Goal: Information Seeking & Learning: Learn about a topic

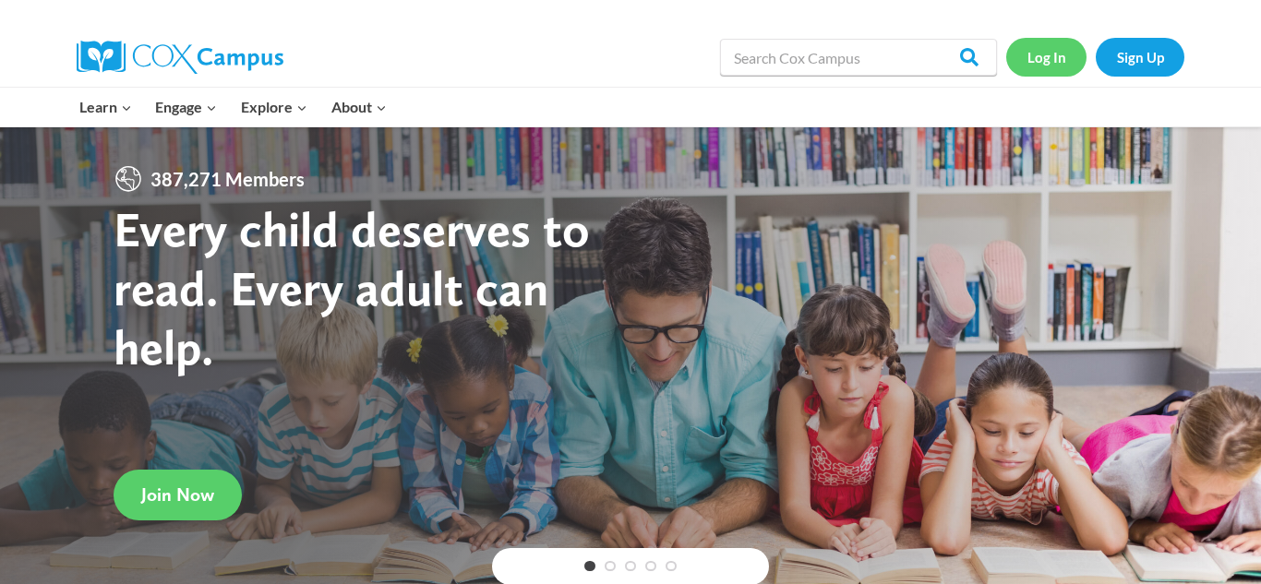
click at [1047, 58] on link "Log In" at bounding box center [1046, 57] width 80 height 38
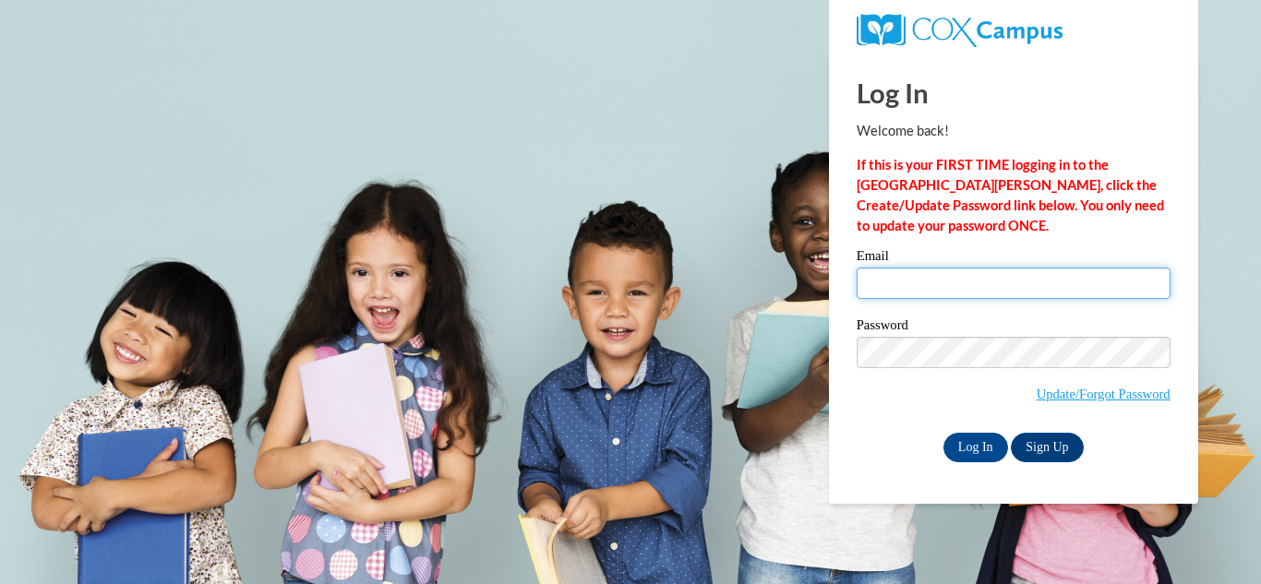
click at [952, 286] on input "Email" at bounding box center [1014, 283] width 314 height 31
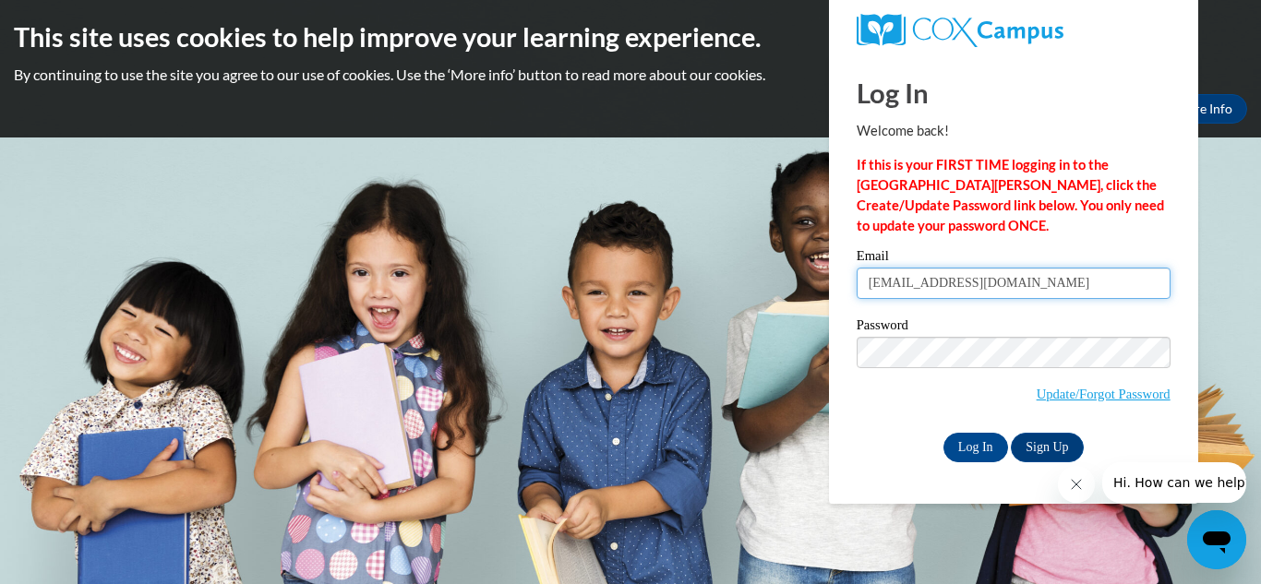
type input "januaryandrea73@gmail.com"
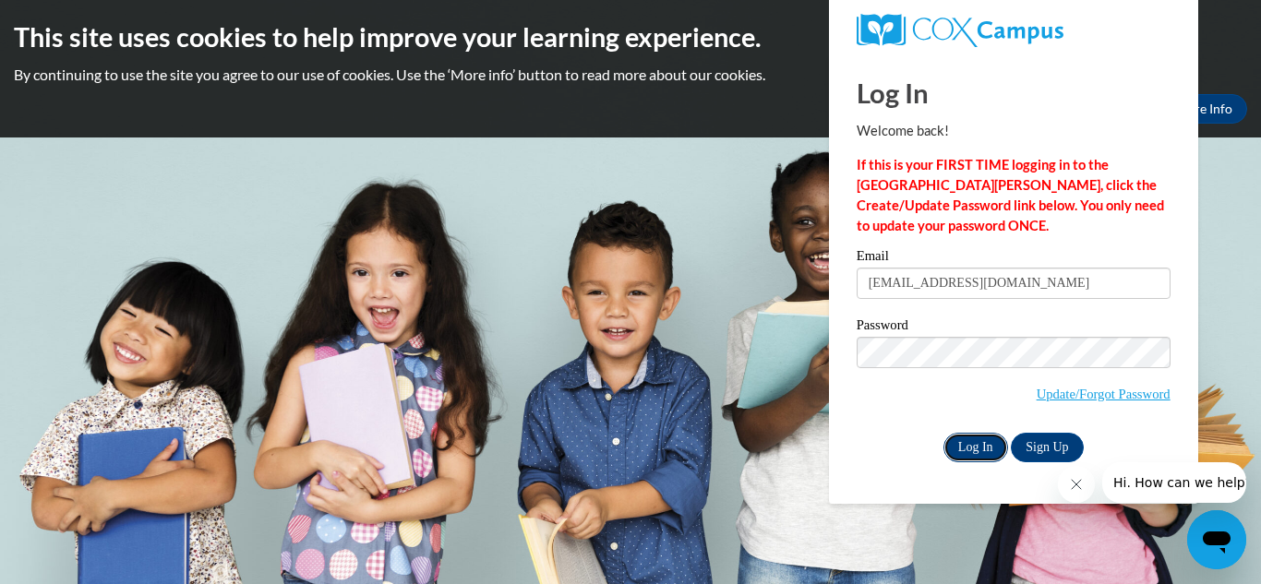
click at [963, 448] on input "Log In" at bounding box center [976, 448] width 65 height 30
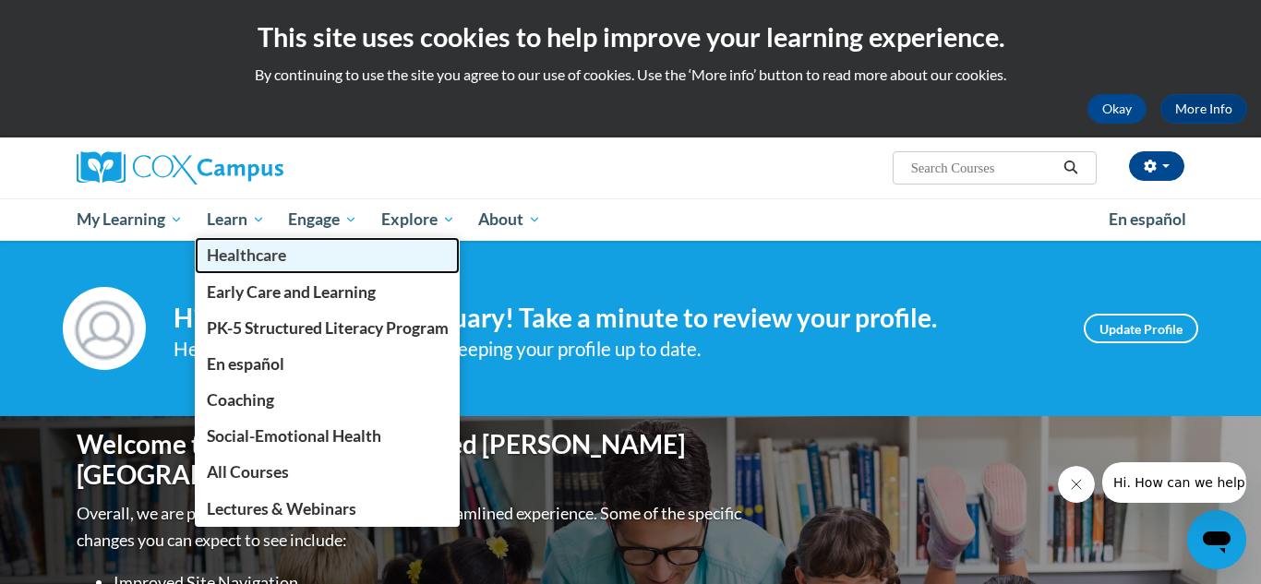
click at [215, 240] on link "Healthcare" at bounding box center [328, 255] width 266 height 36
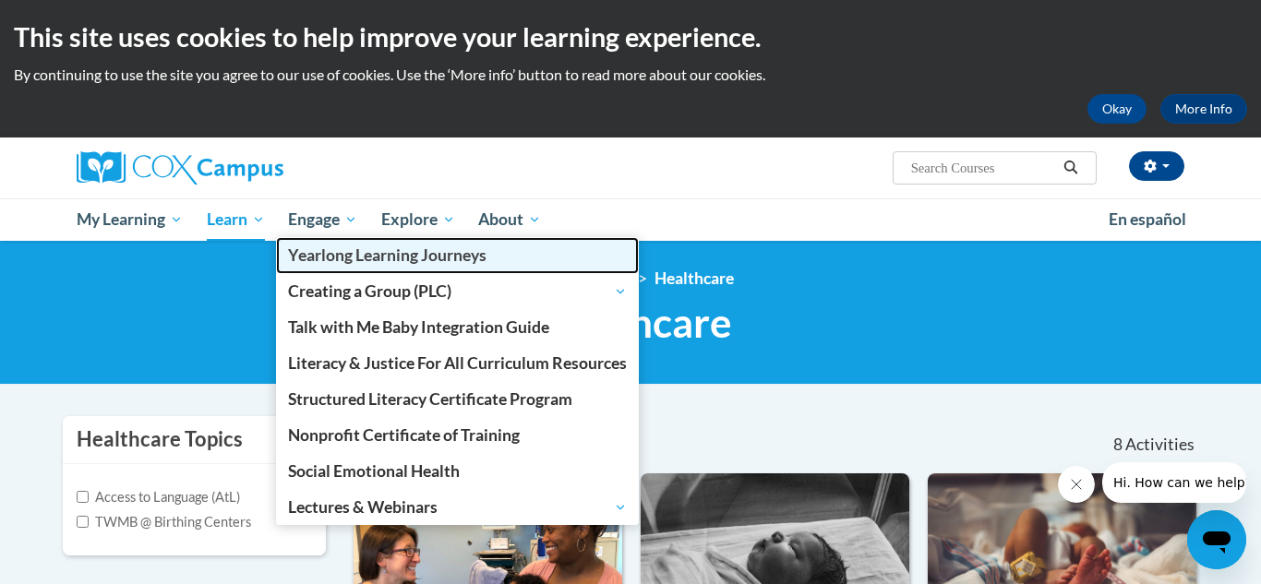
click at [321, 240] on link "Yearlong Learning Journeys" at bounding box center [457, 255] width 363 height 36
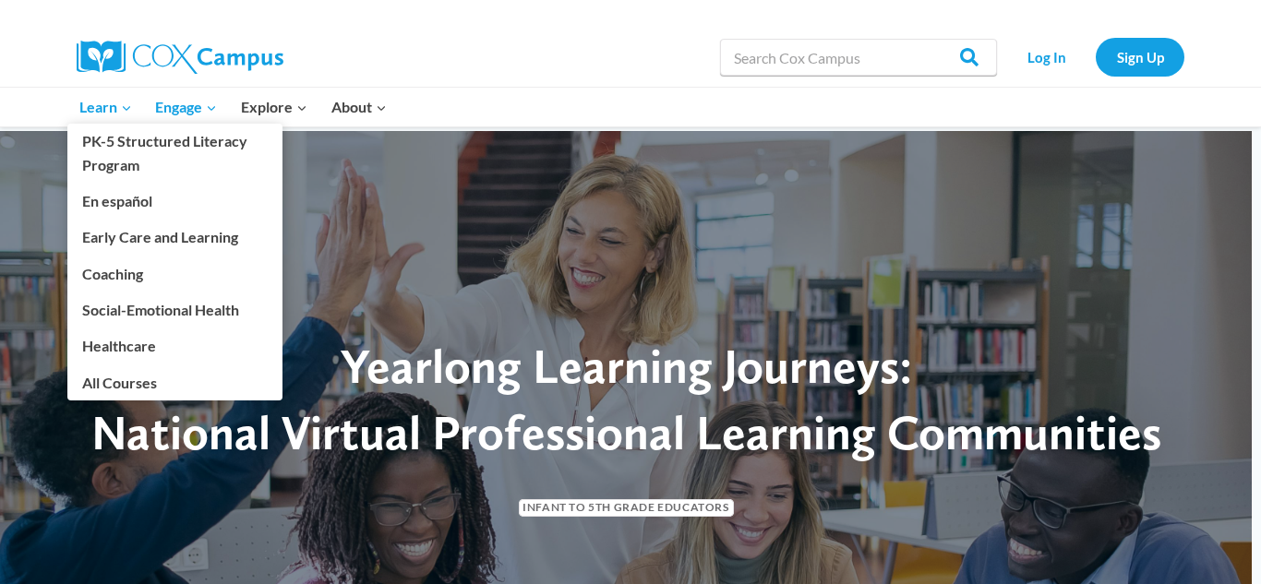
click at [104, 92] on link "Learn Expand" at bounding box center [105, 107] width 77 height 39
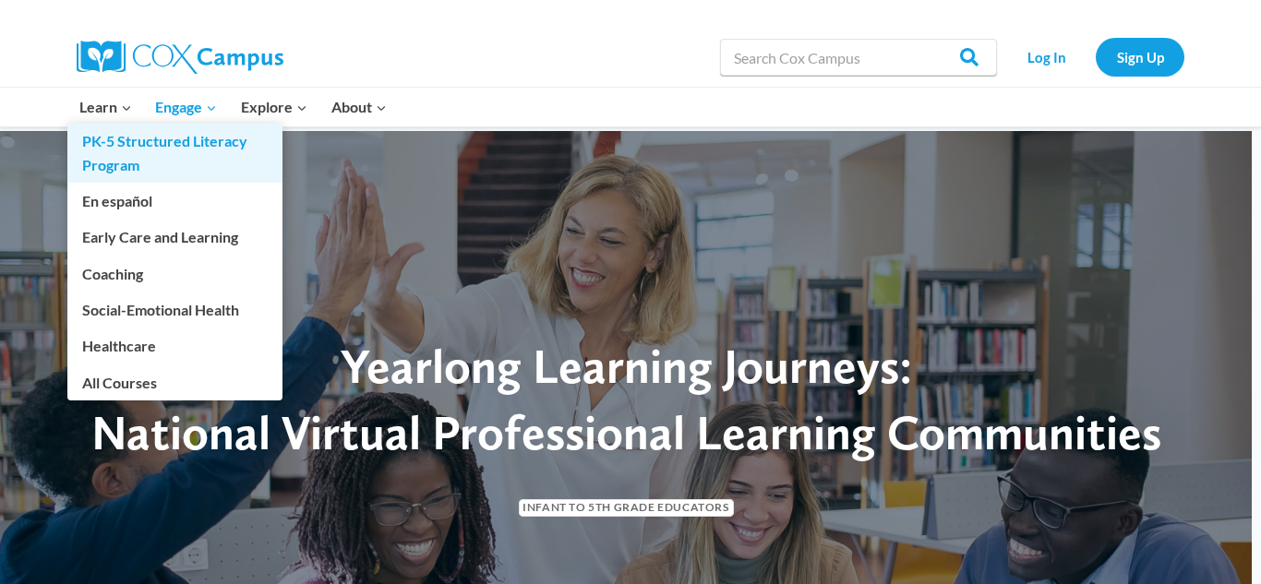
click at [259, 126] on link "PK-5 Structured Literacy Program" at bounding box center [174, 153] width 215 height 59
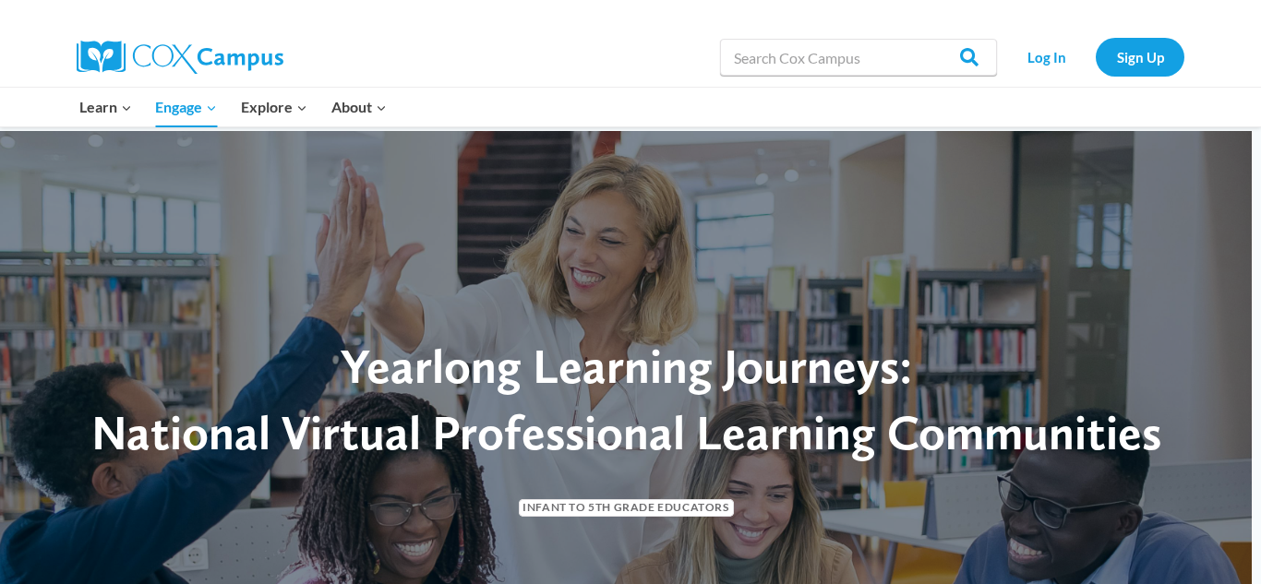
click at [576, 56] on div "Search in https://coxcampus.org/ Search Search Log In Sign Up" at bounding box center [843, 57] width 683 height 59
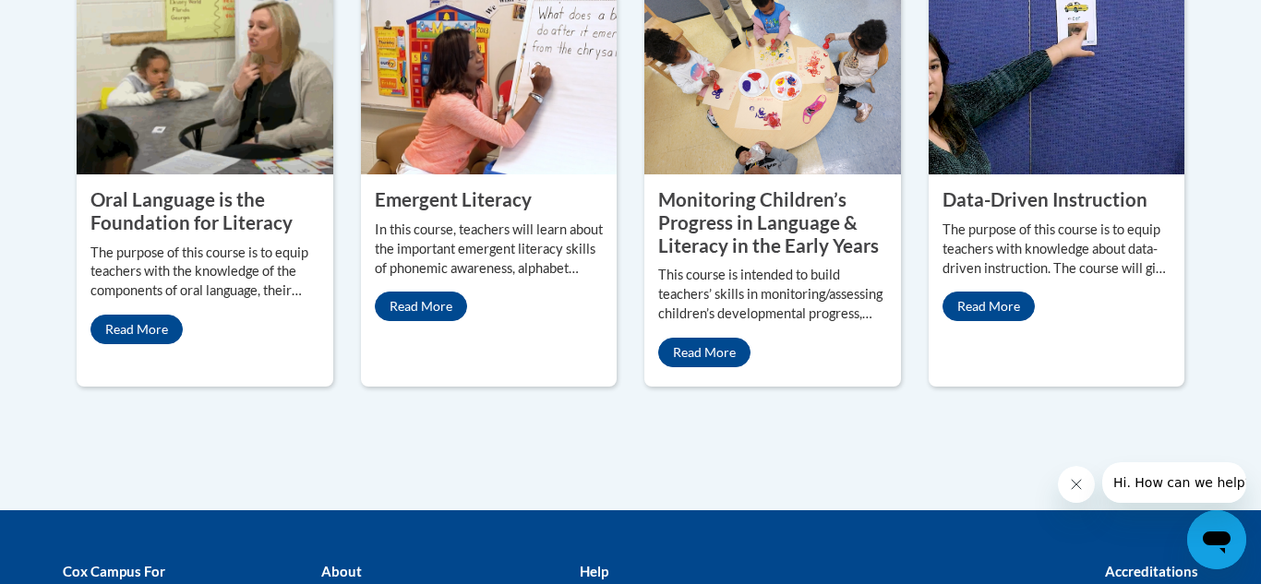
scroll to position [1767, 0]
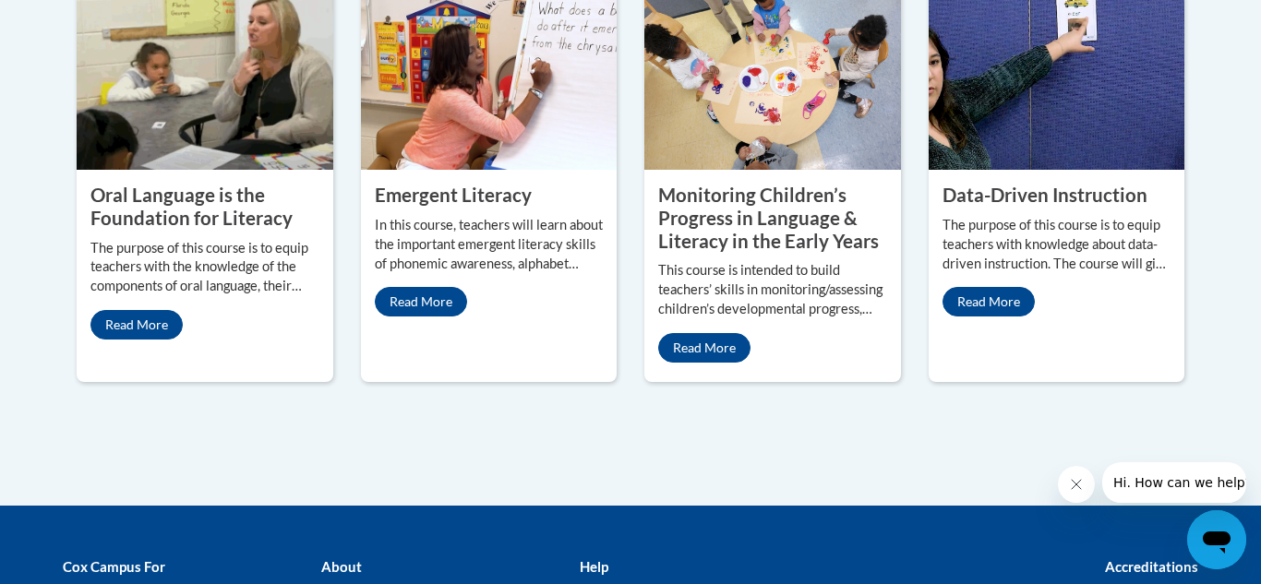
click at [239, 114] on img at bounding box center [205, 77] width 257 height 185
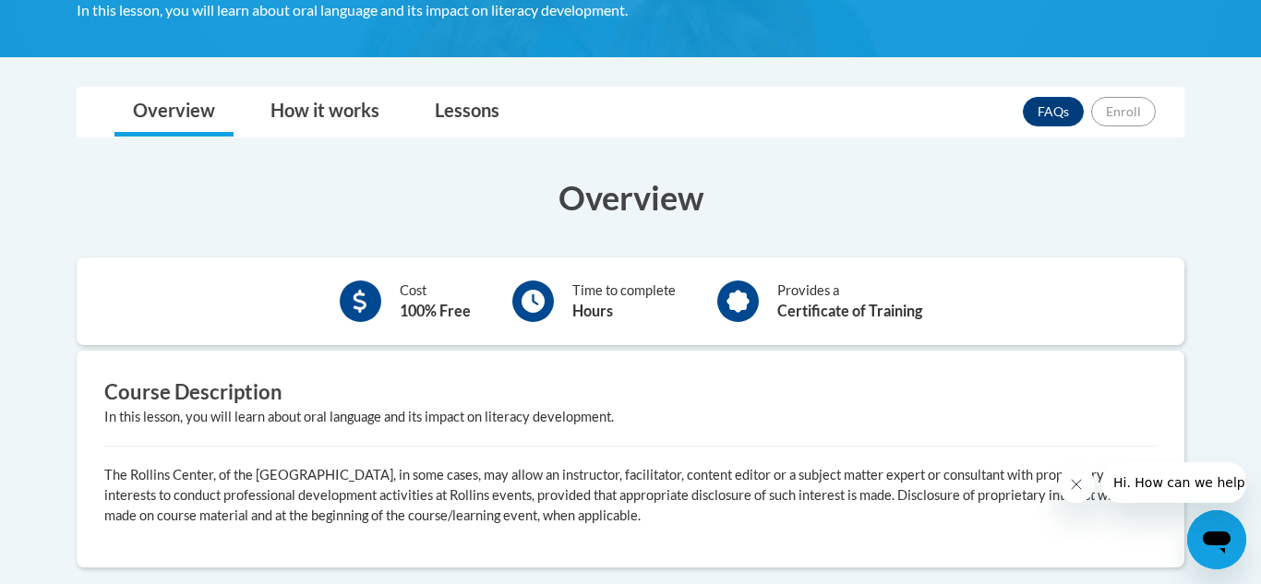
scroll to position [417, 0]
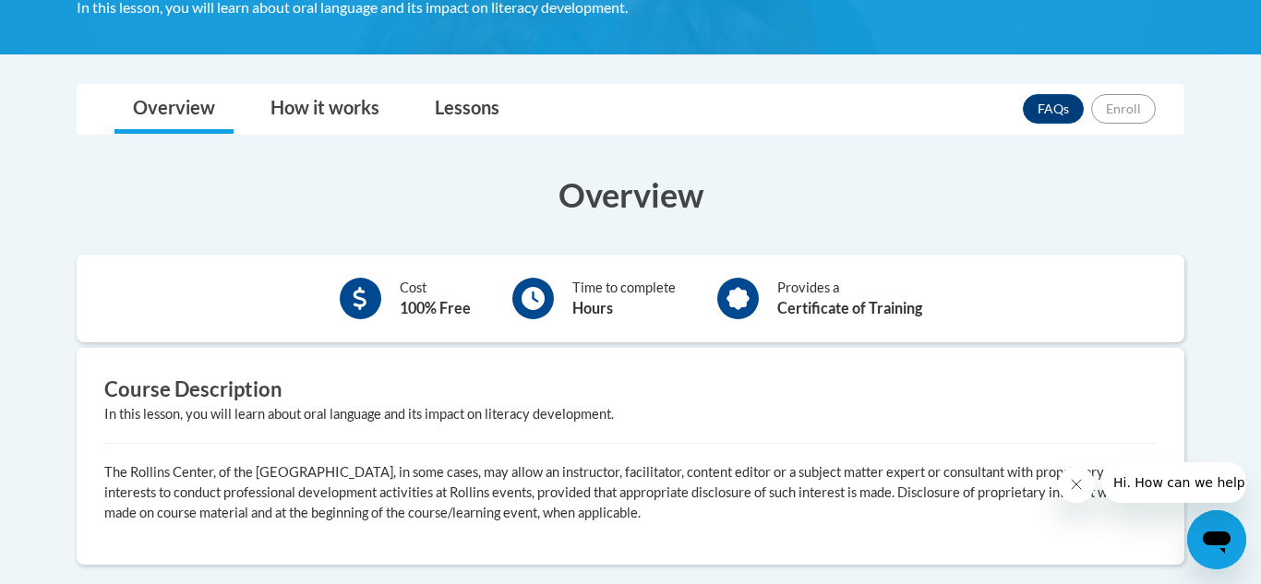
click at [607, 305] on b "Hours" at bounding box center [592, 308] width 41 height 18
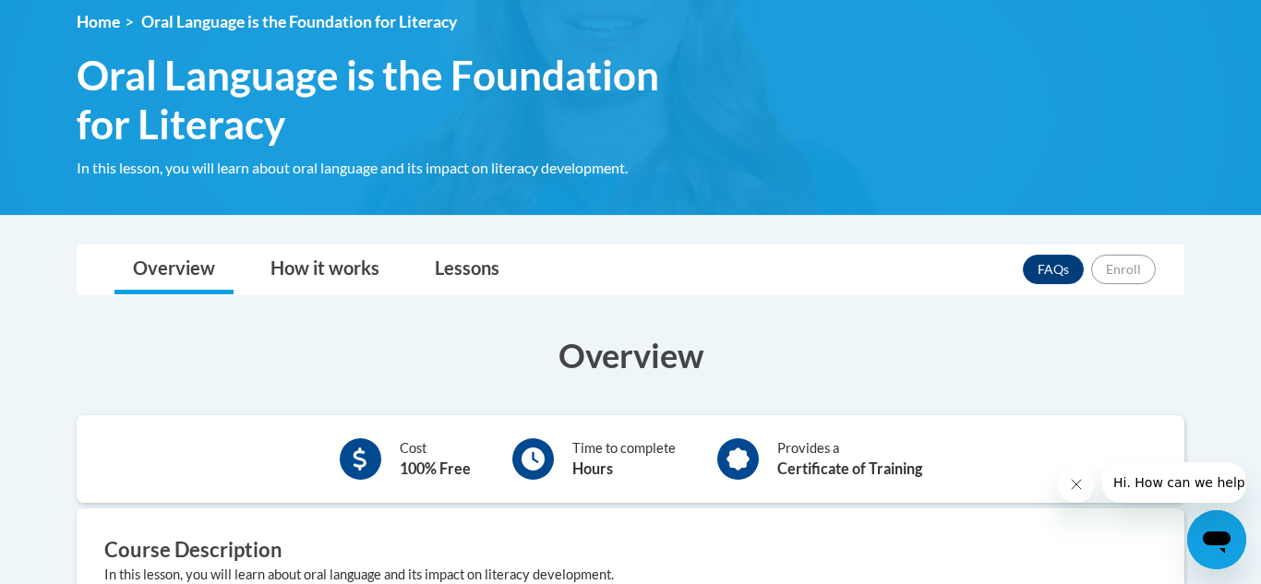
scroll to position [252, 0]
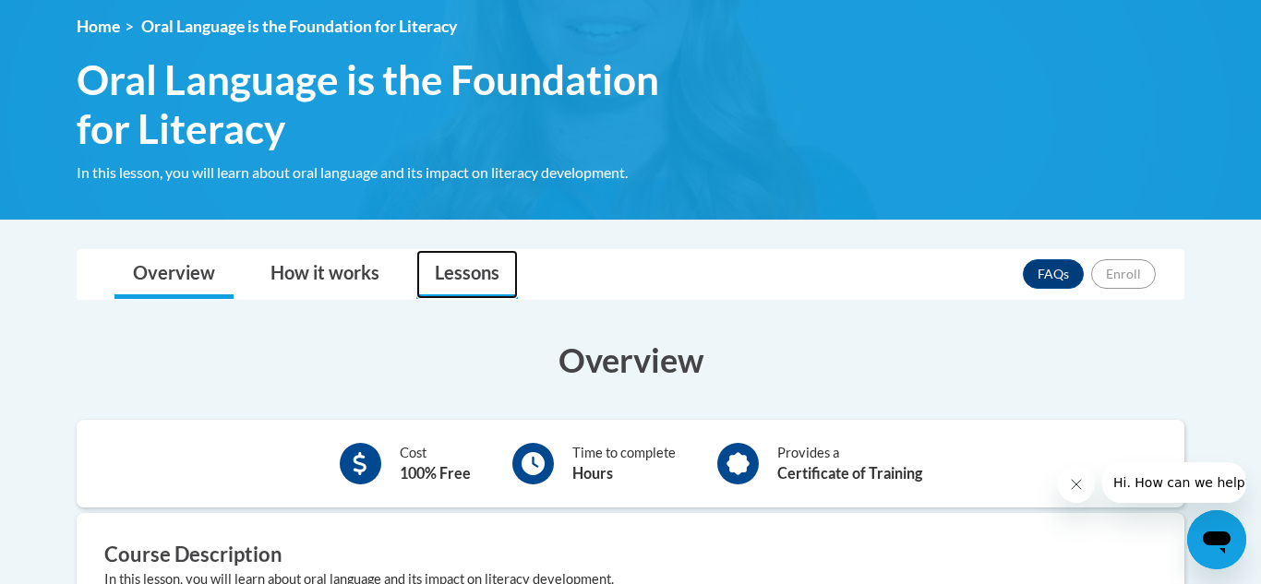
click at [481, 283] on link "Lessons" at bounding box center [467, 274] width 102 height 49
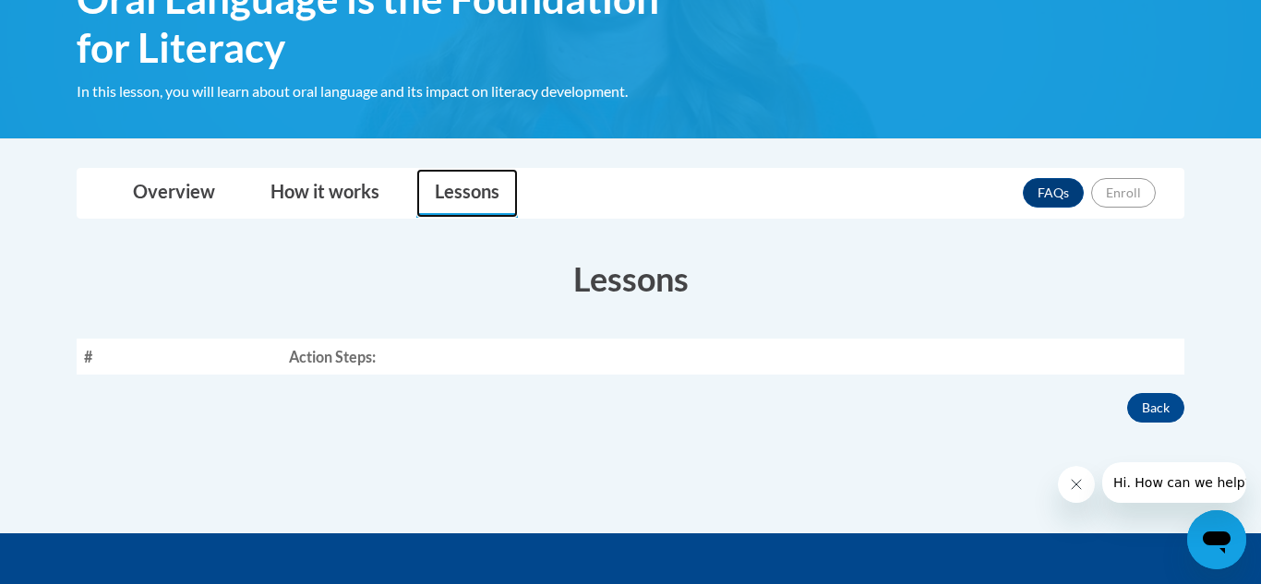
scroll to position [335, 0]
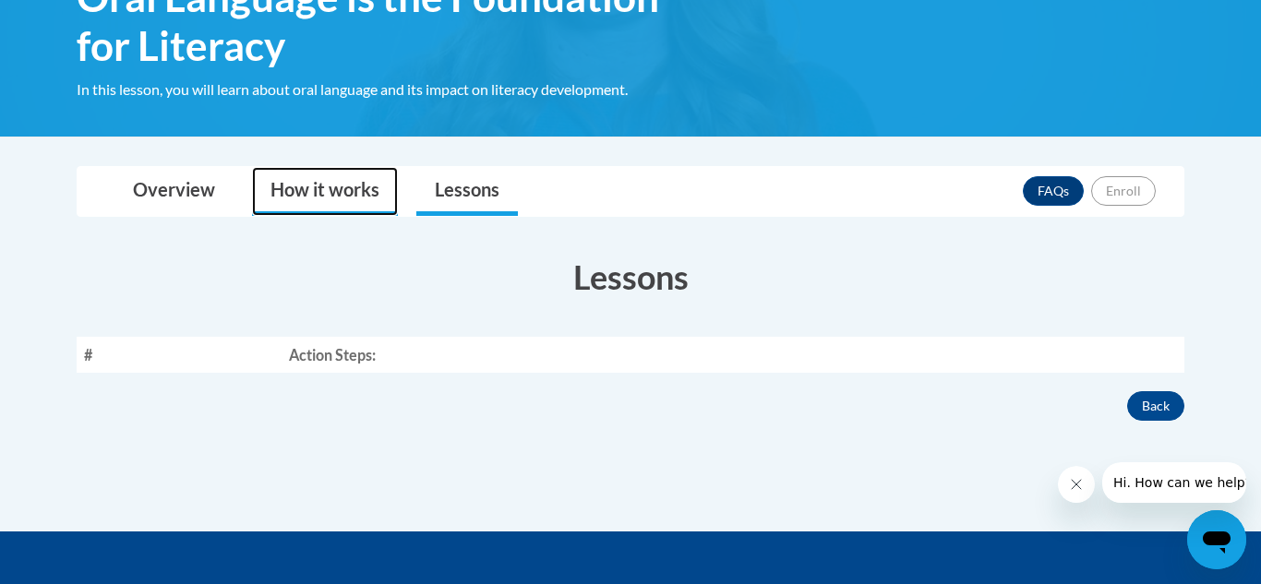
click at [306, 203] on link "How it works" at bounding box center [325, 191] width 146 height 49
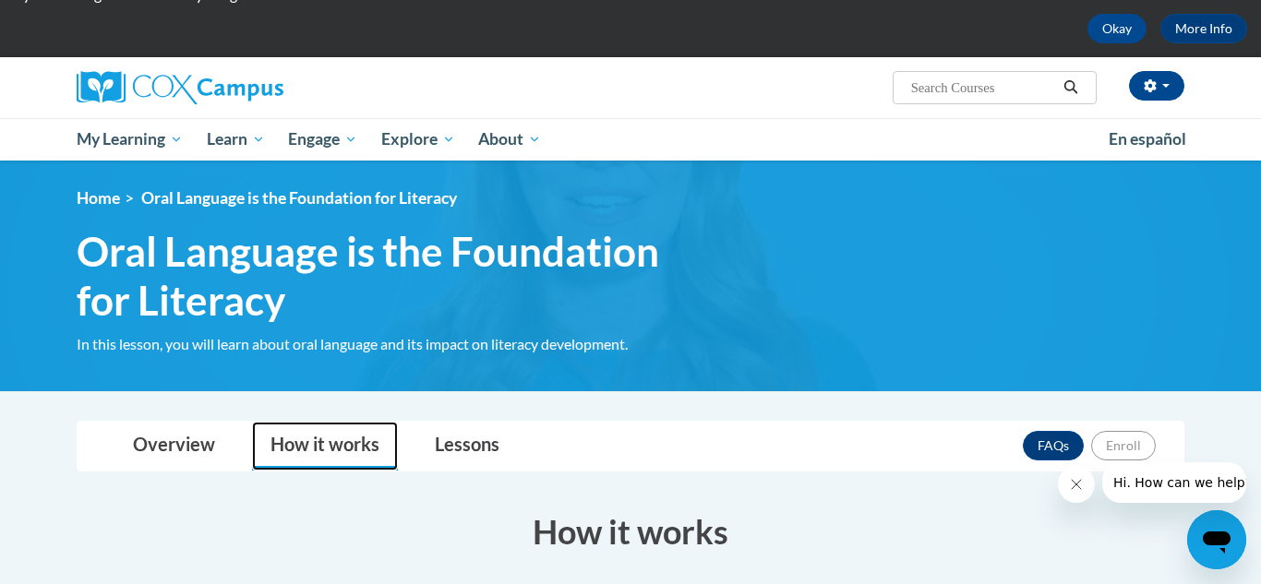
scroll to position [0, 0]
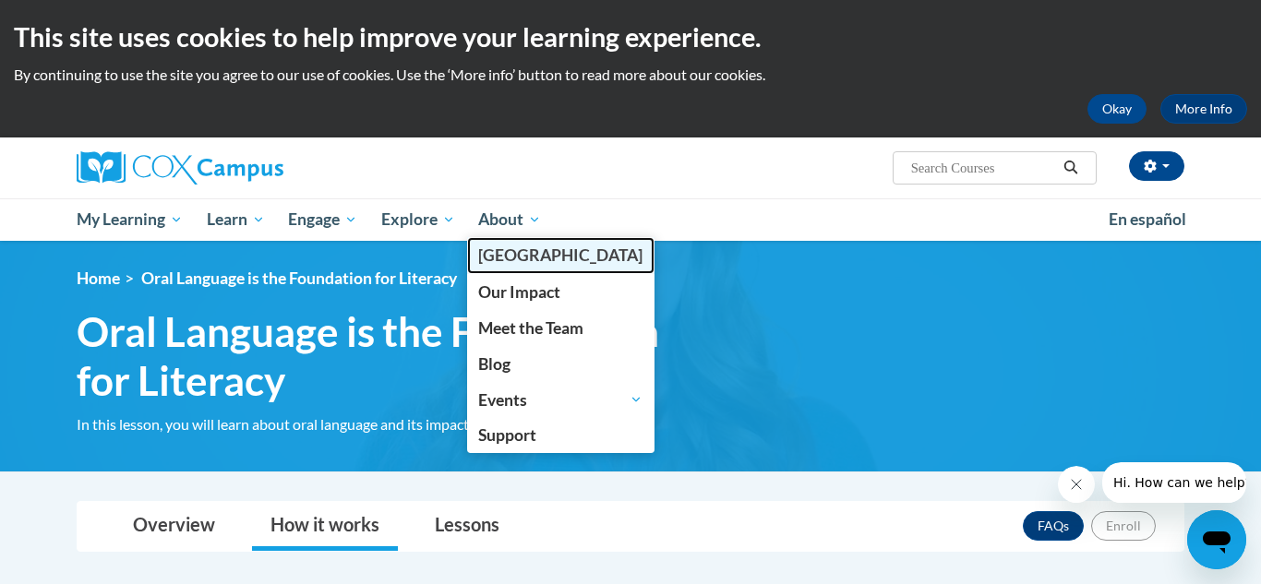
click at [498, 240] on link "[GEOGRAPHIC_DATA]" at bounding box center [561, 255] width 188 height 36
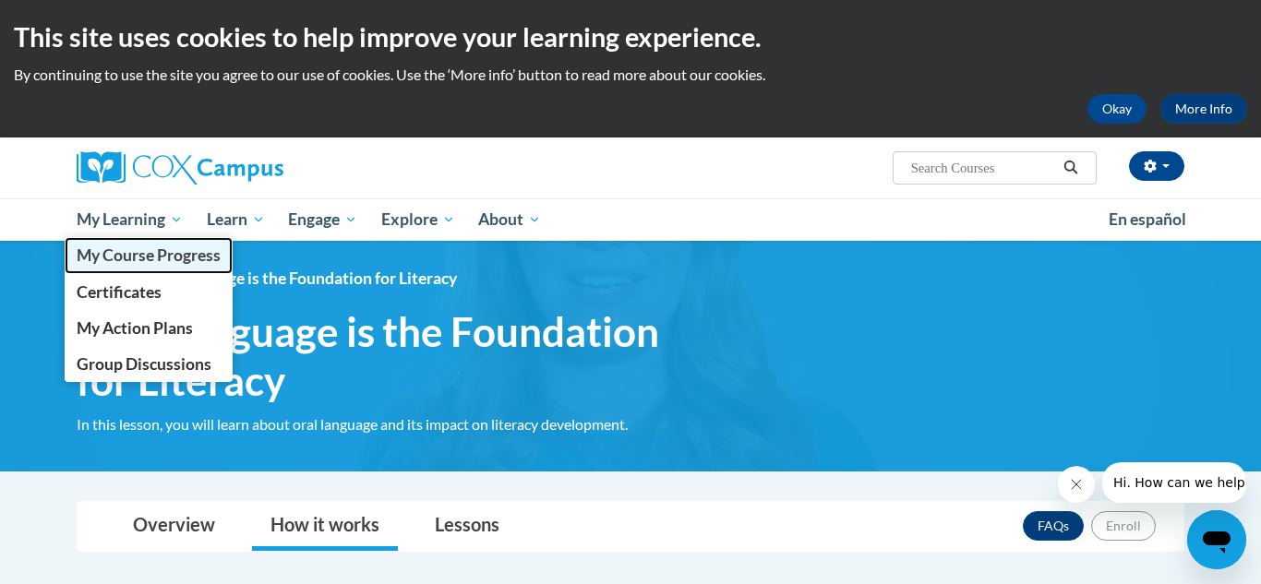
click at [135, 262] on span "My Course Progress" at bounding box center [149, 255] width 144 height 19
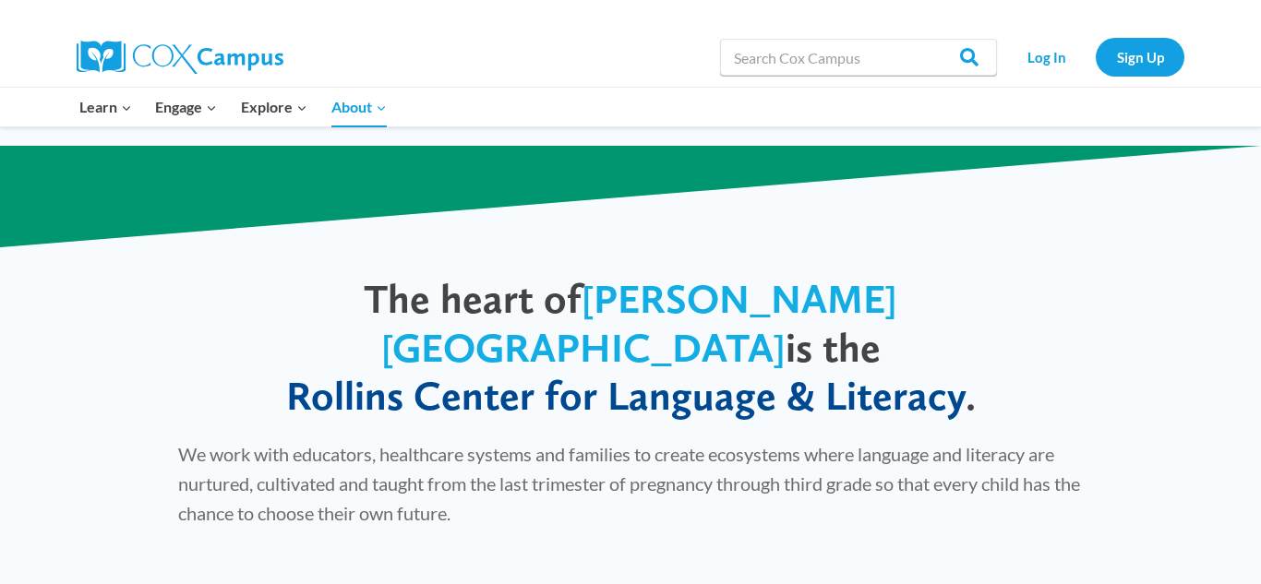
scroll to position [936, 0]
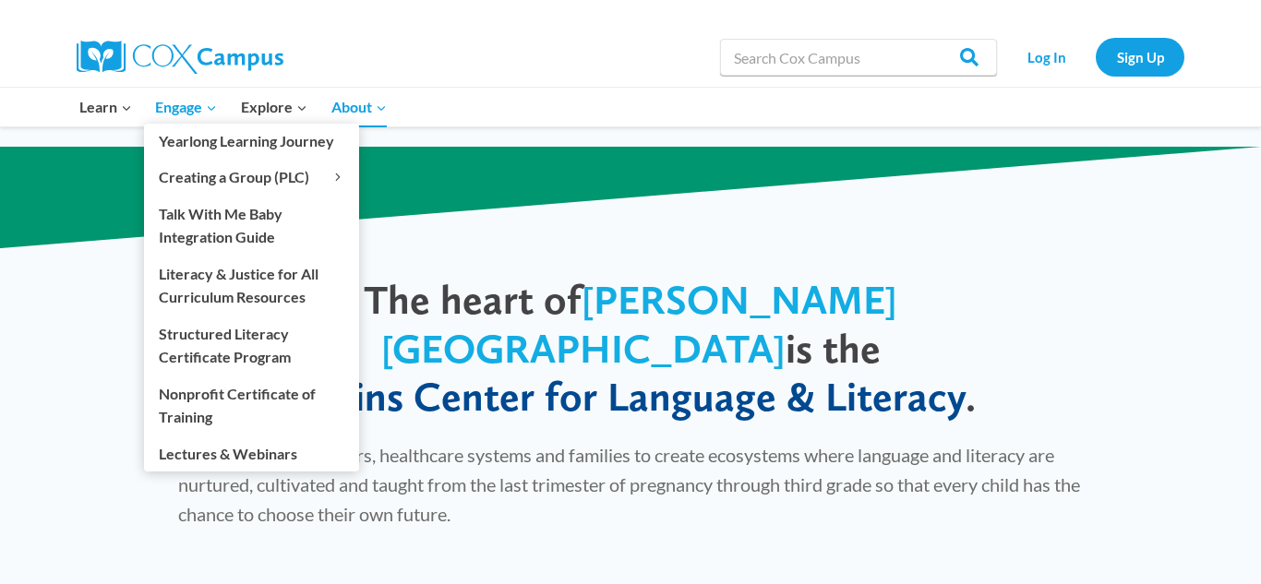
click at [178, 107] on span "Engage Expand" at bounding box center [186, 107] width 62 height 24
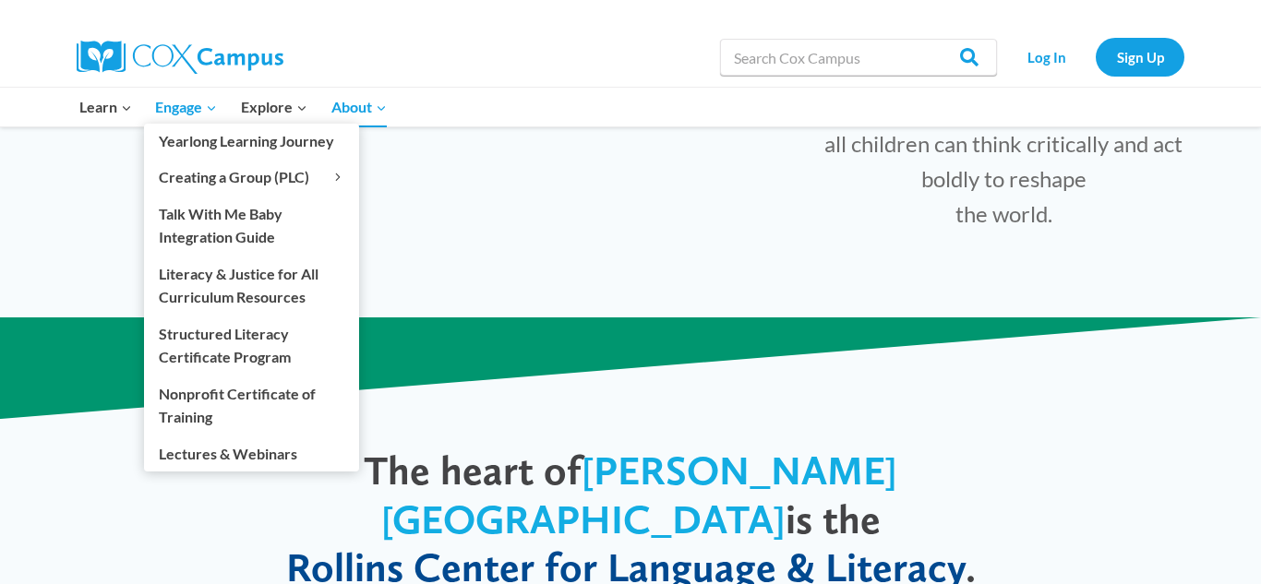
scroll to position [764, 0]
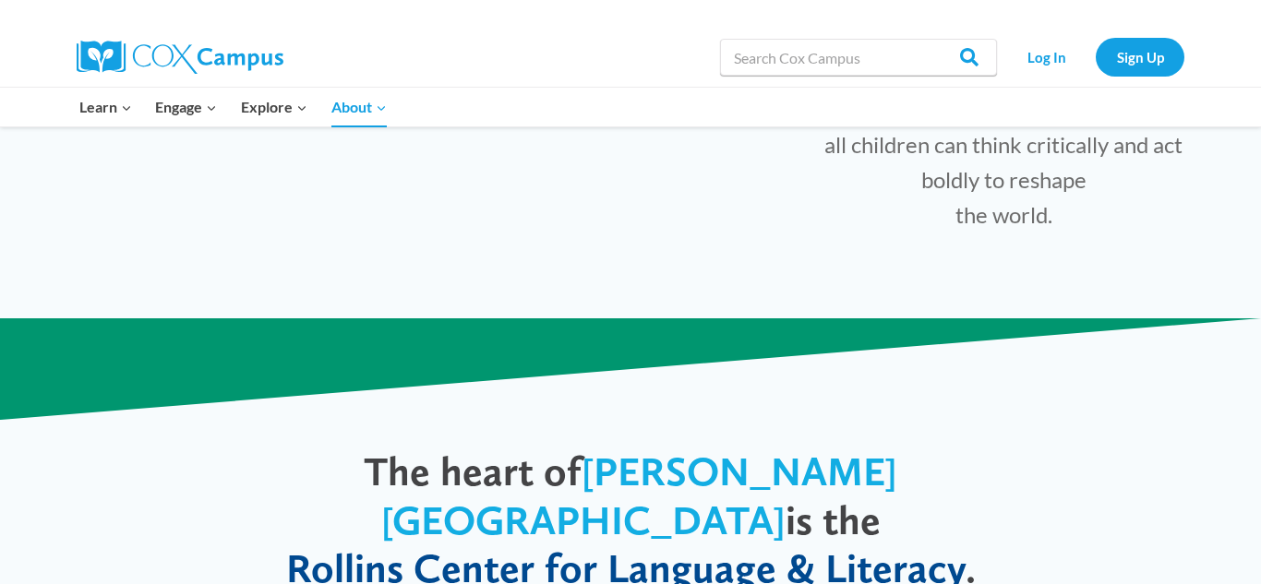
click at [1122, 435] on div "The heart of [PERSON_NAME][GEOGRAPHIC_DATA] is the [PERSON_NAME] Center for Lan…" at bounding box center [630, 528] width 1261 height 419
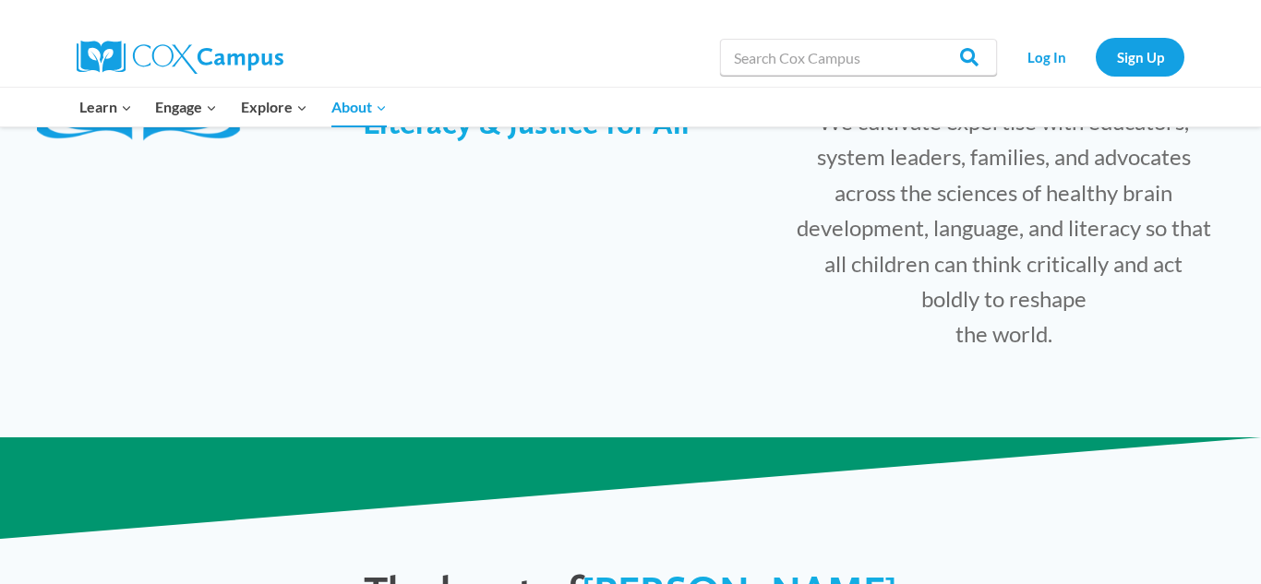
scroll to position [651, 0]
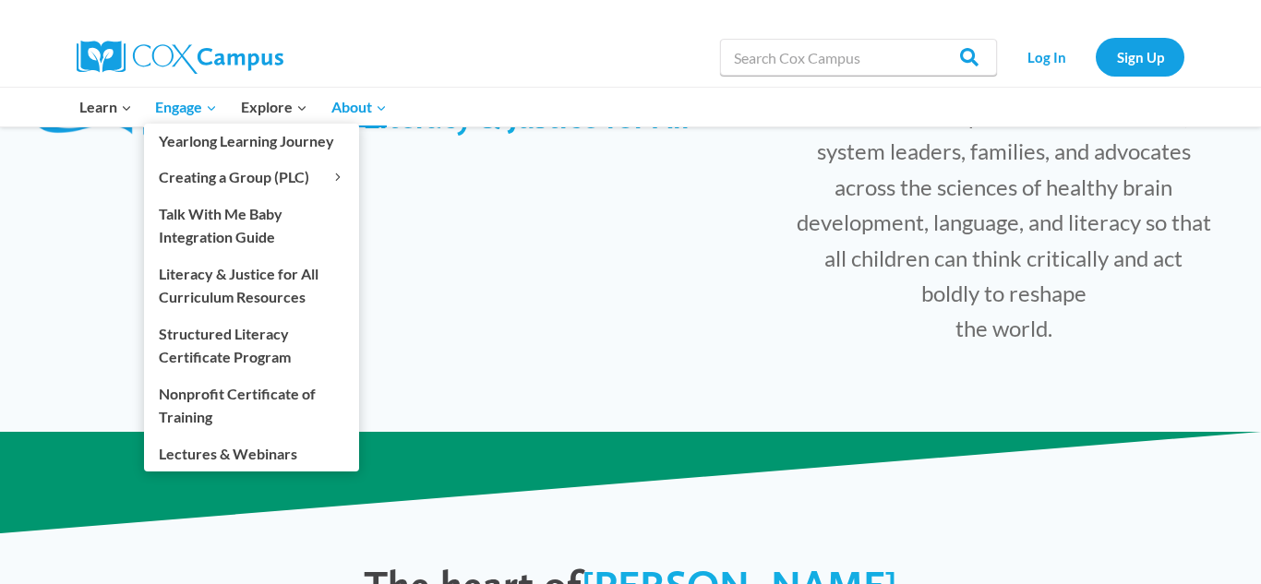
click at [165, 119] on link "Engage Expand" at bounding box center [187, 107] width 86 height 39
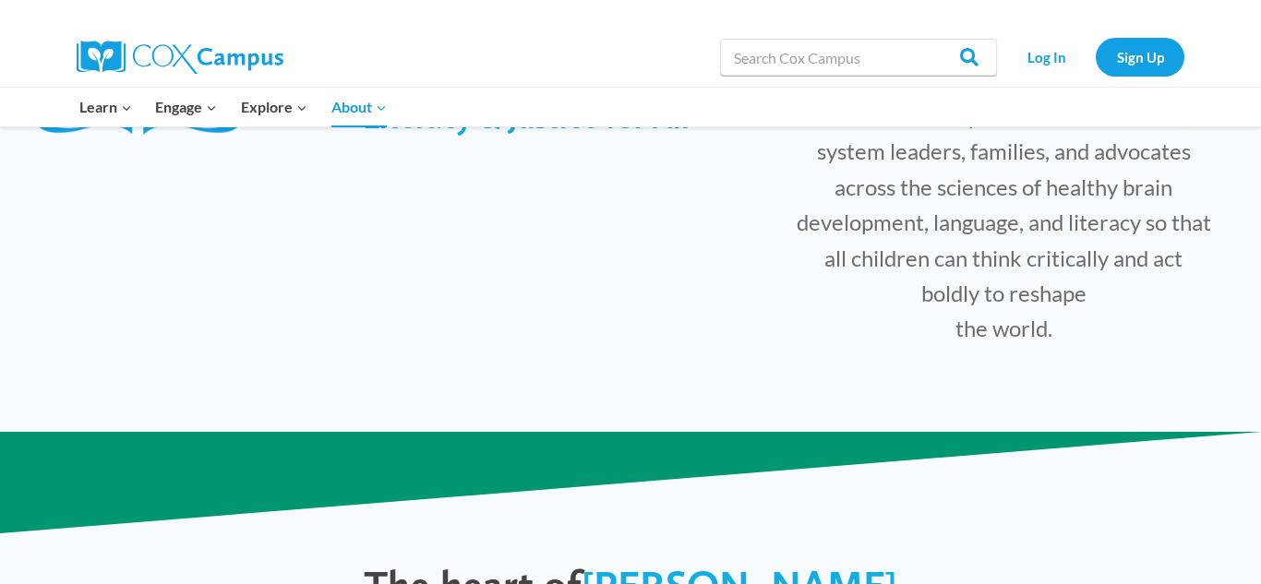
click at [491, 309] on div "Our Vision Literacy & Justice for All Our Mission We cultivate expertise with e…" at bounding box center [630, 204] width 1224 height 420
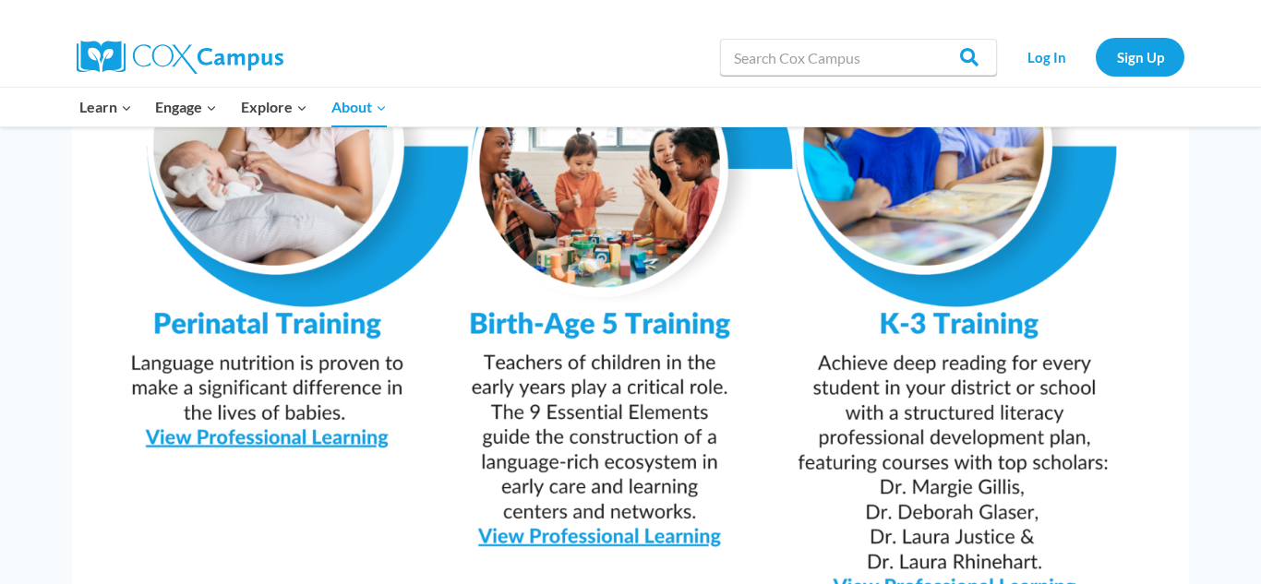
scroll to position [1866, 0]
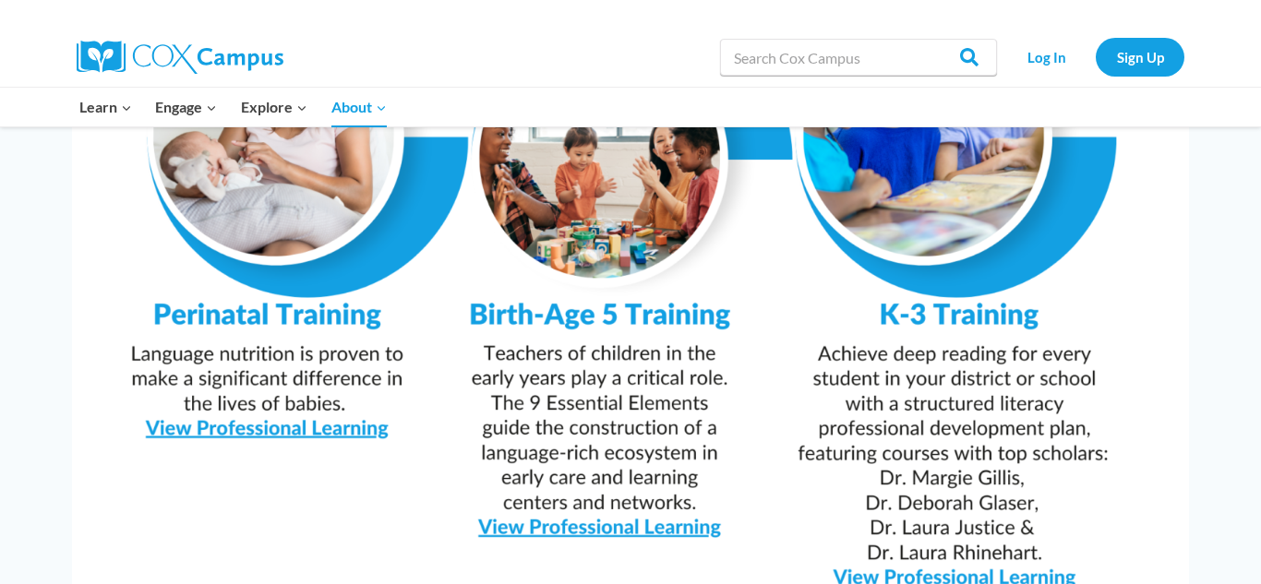
click at [535, 348] on img at bounding box center [630, 209] width 1117 height 789
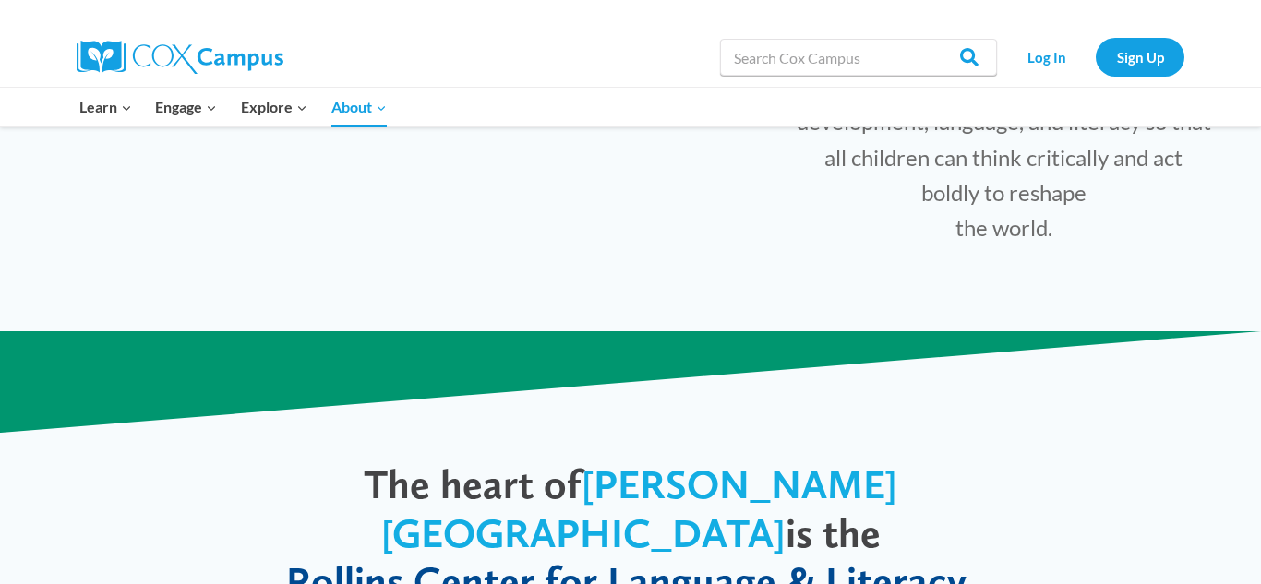
scroll to position [754, 0]
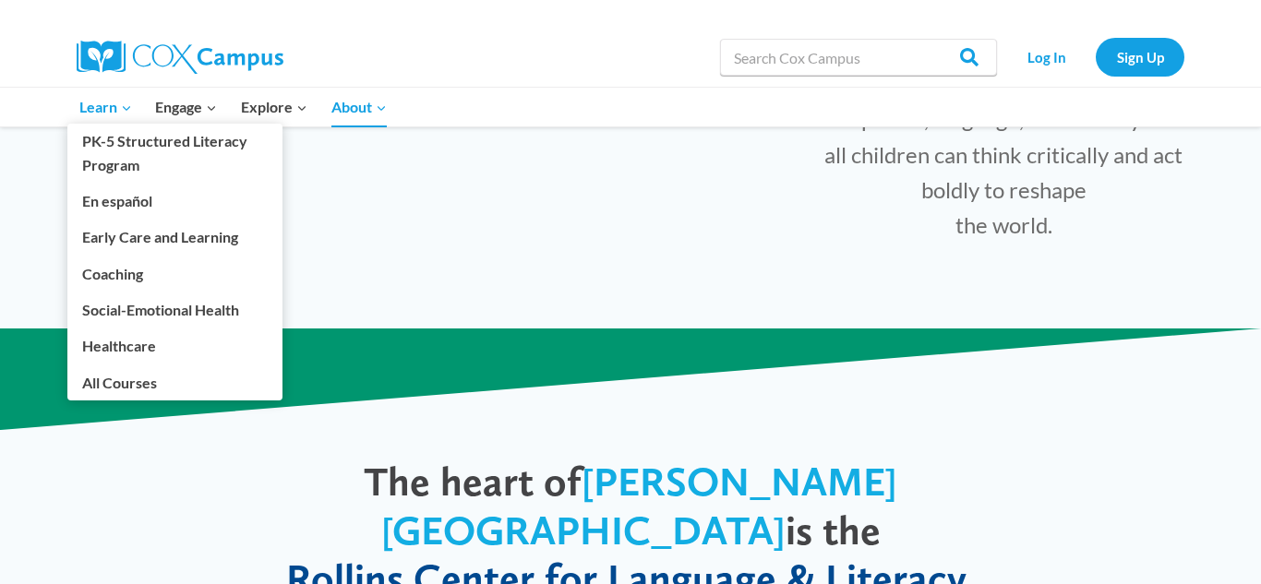
click at [111, 106] on span "Learn Expand" at bounding box center [105, 107] width 53 height 24
click at [172, 385] on link "All Courses" at bounding box center [174, 382] width 215 height 35
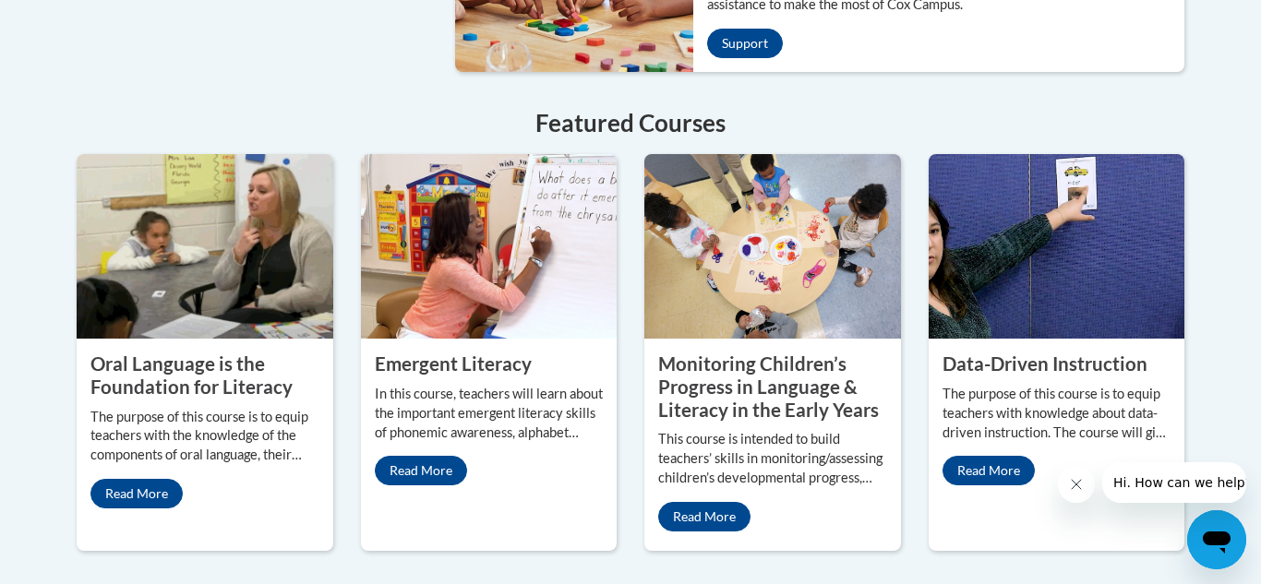
scroll to position [1596, 0]
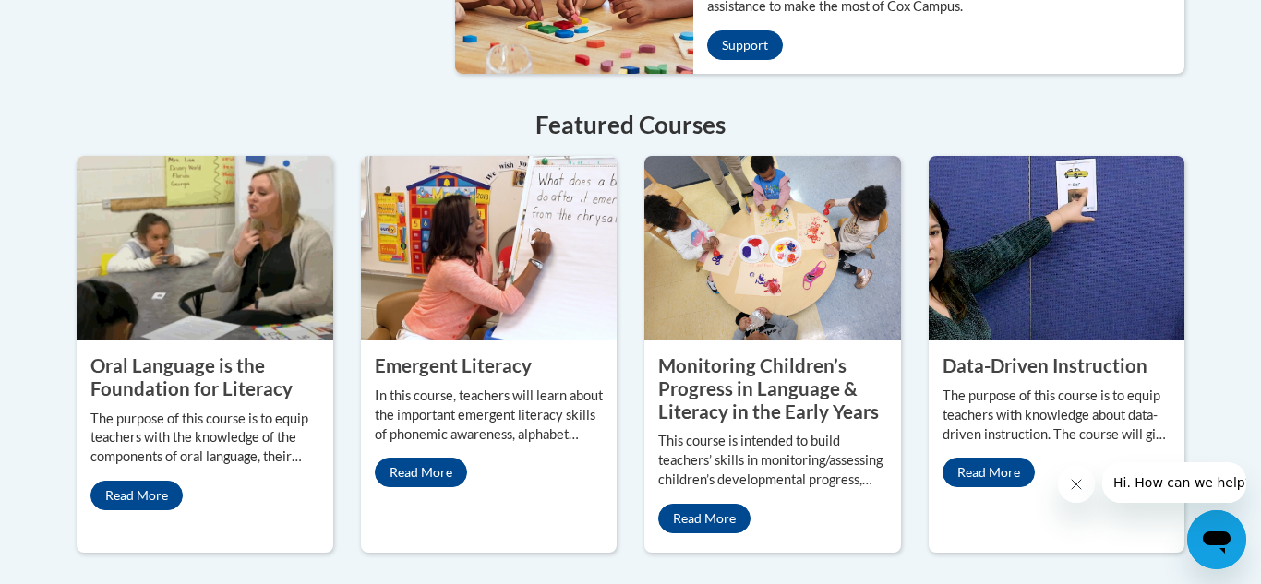
click at [194, 355] on property "Oral Language is the Foundation for Literacy" at bounding box center [191, 377] width 202 height 45
click at [433, 458] on link "Read More" at bounding box center [421, 473] width 92 height 30
click at [716, 504] on link "Read More" at bounding box center [704, 519] width 92 height 30
click at [993, 458] on link "Read More" at bounding box center [989, 473] width 92 height 30
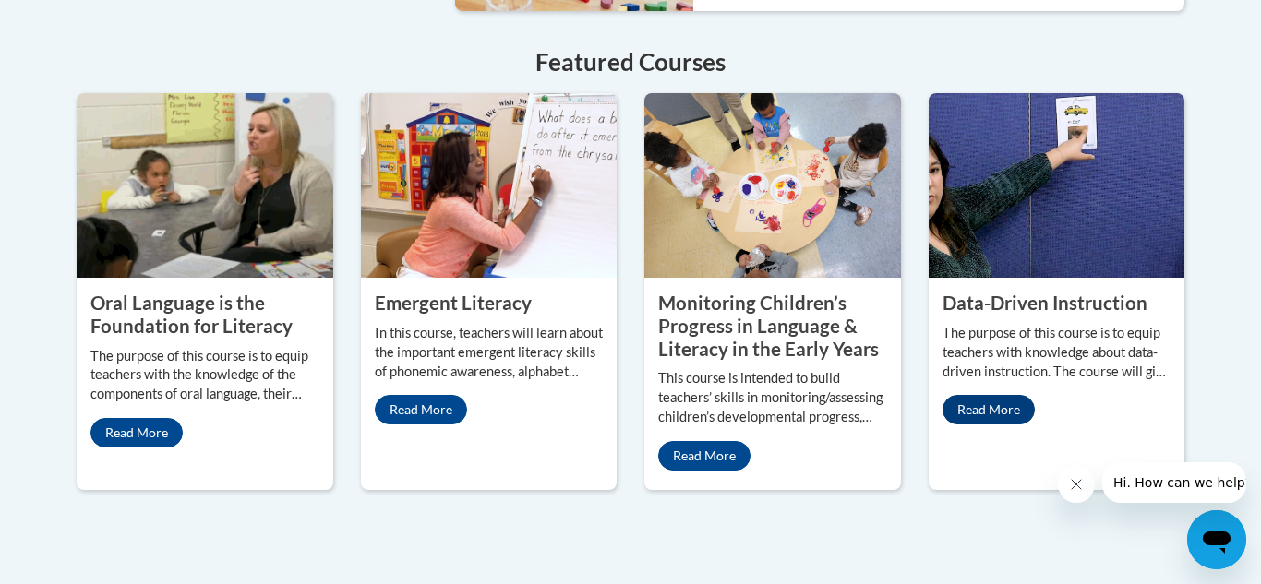
scroll to position [1680, 0]
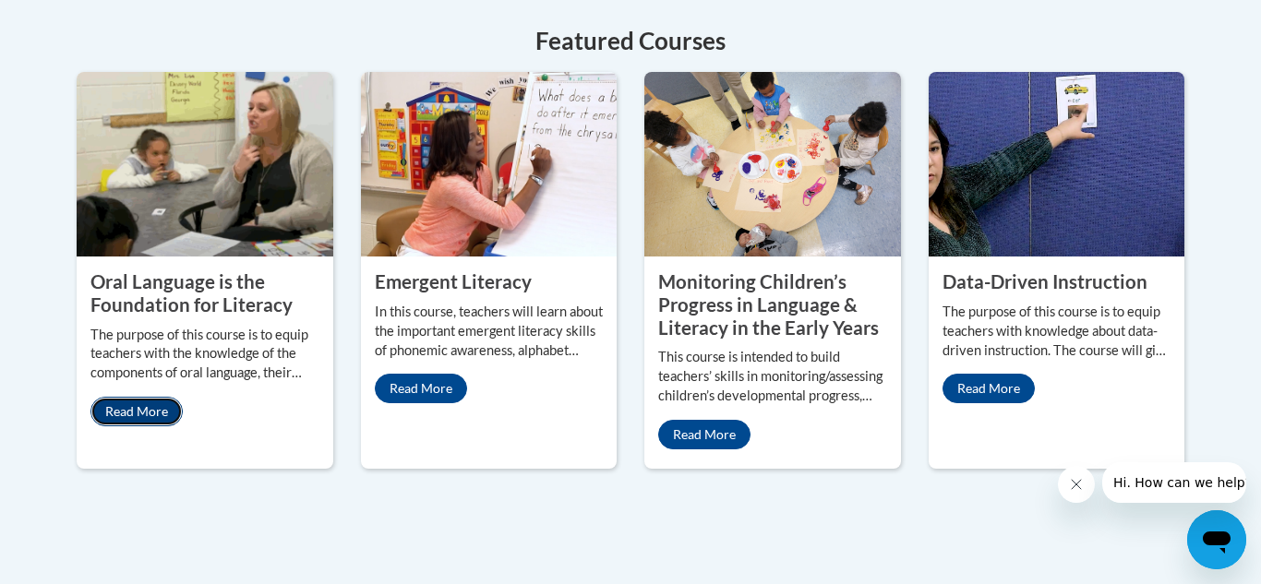
click at [130, 397] on link "Read More" at bounding box center [136, 412] width 92 height 30
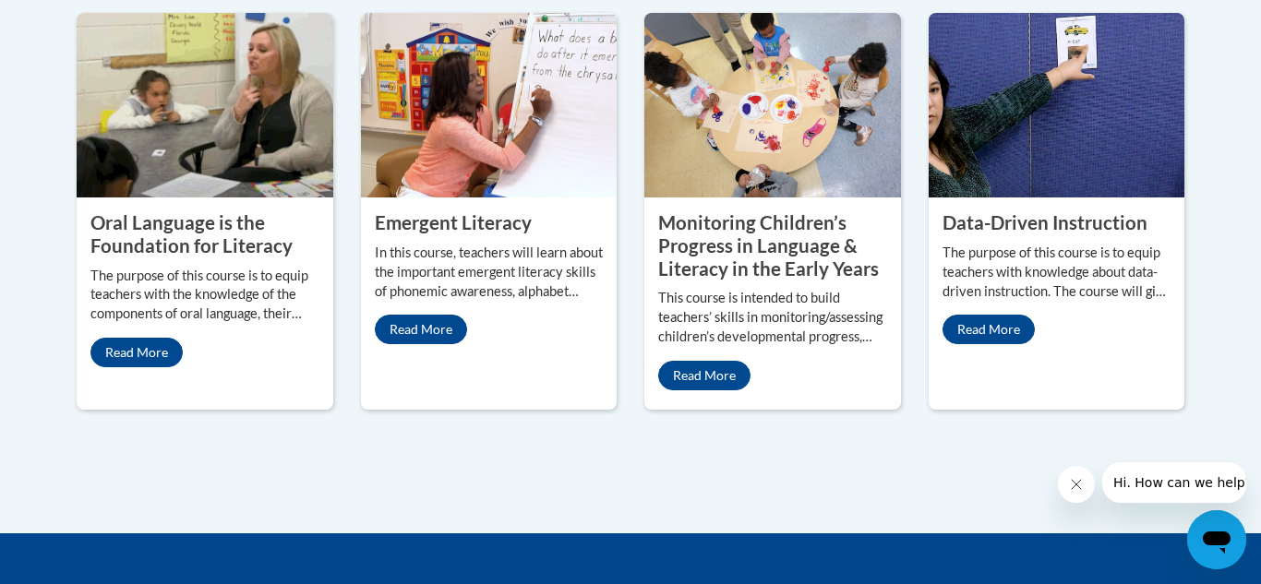
scroll to position [1678, 0]
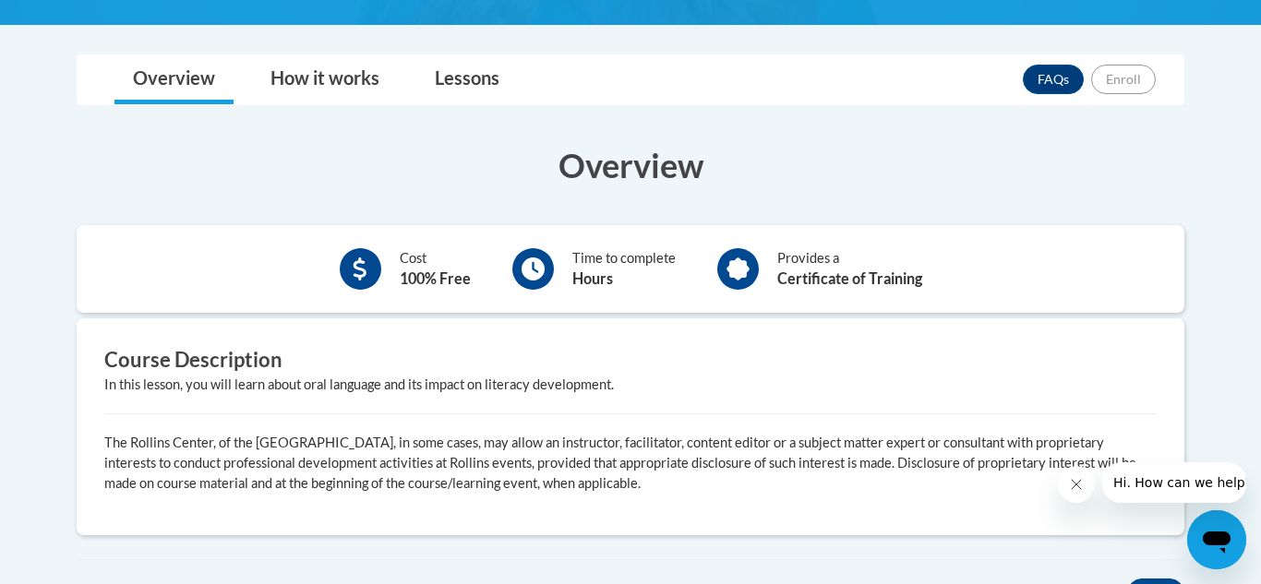
scroll to position [446, 0]
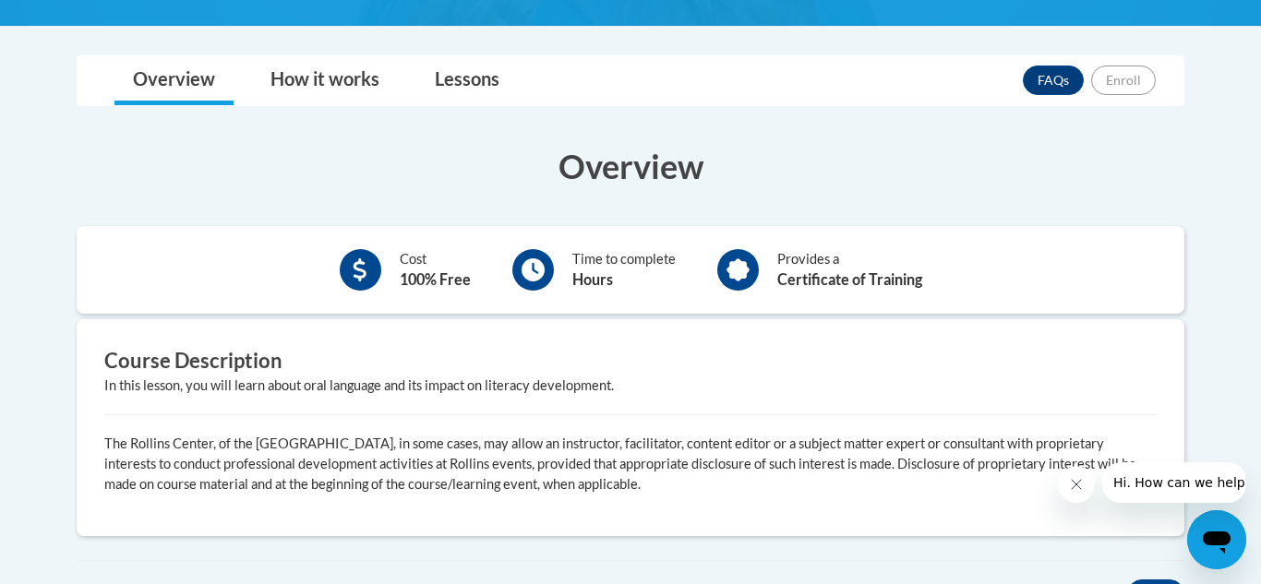
click at [842, 271] on b "Certificate of Training" at bounding box center [849, 280] width 145 height 18
click at [706, 295] on div "Provides a Certificate of Training" at bounding box center [820, 270] width 233 height 51
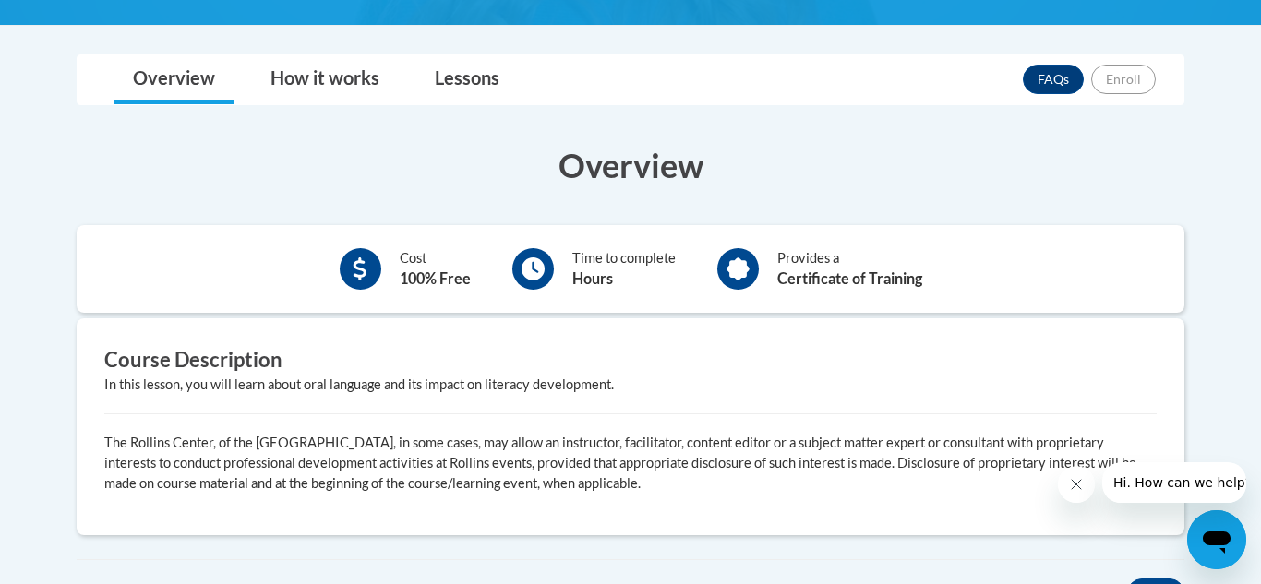
scroll to position [449, 0]
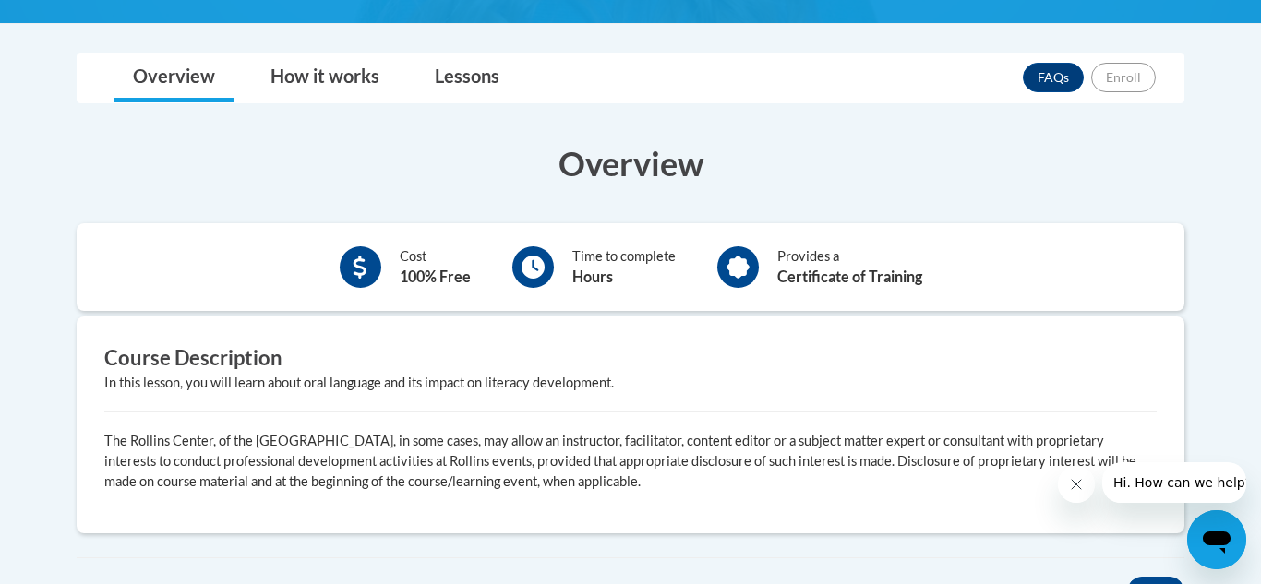
click at [347, 469] on p "The Rollins Center, of the [GEOGRAPHIC_DATA], in some cases, may allow an instr…" at bounding box center [630, 461] width 1052 height 61
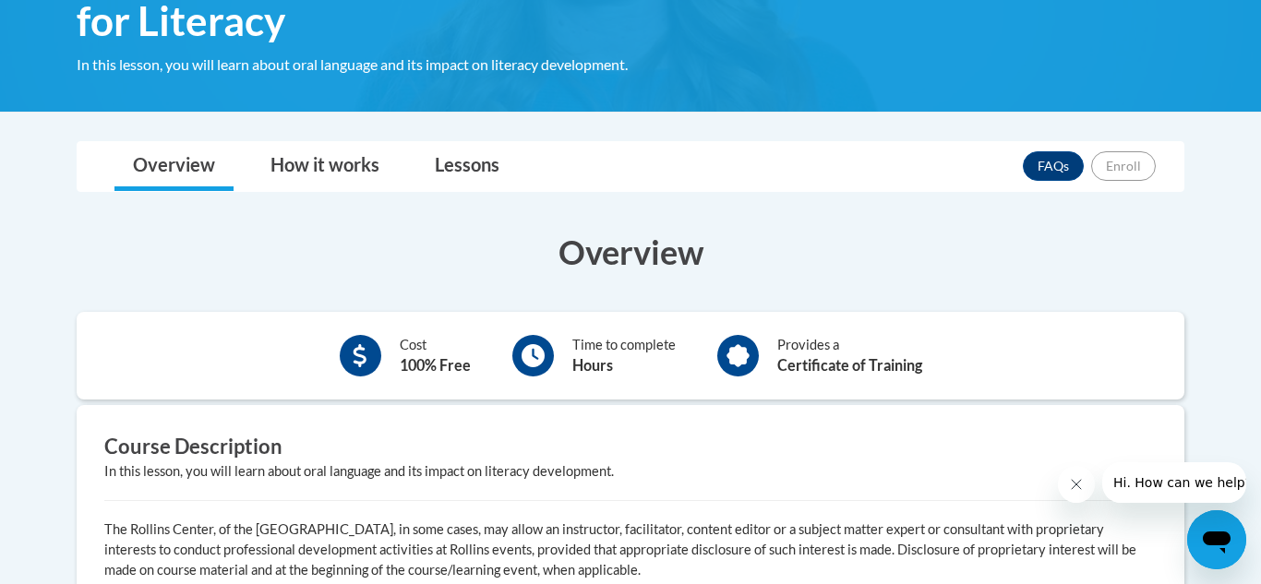
scroll to position [357, 0]
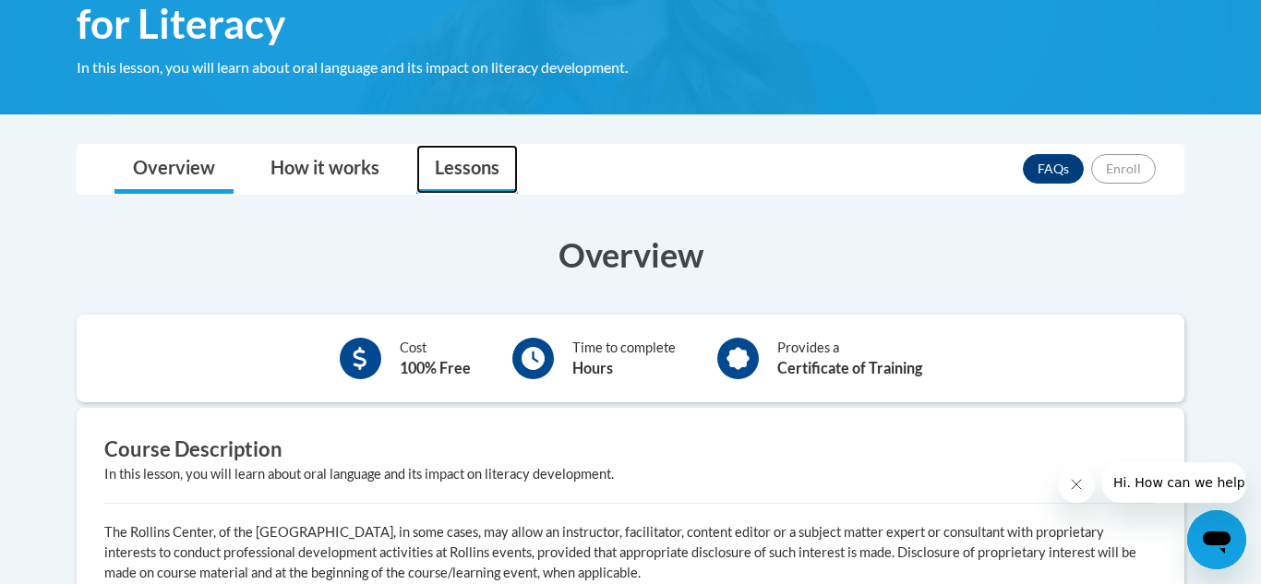
click at [487, 172] on link "Lessons" at bounding box center [467, 169] width 102 height 49
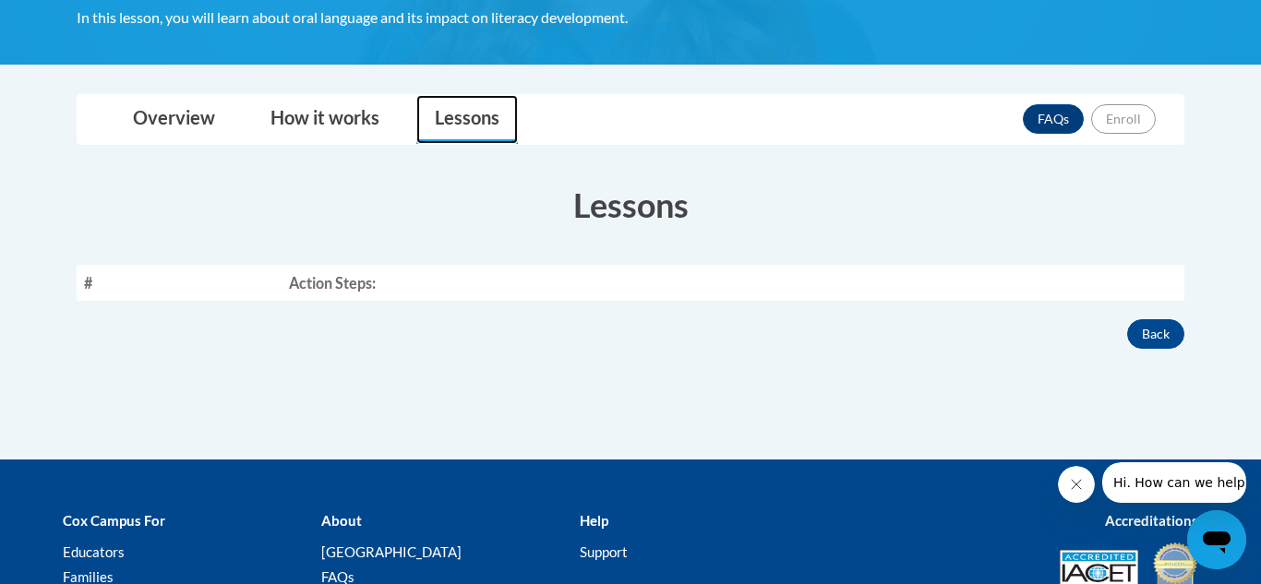
scroll to position [402, 0]
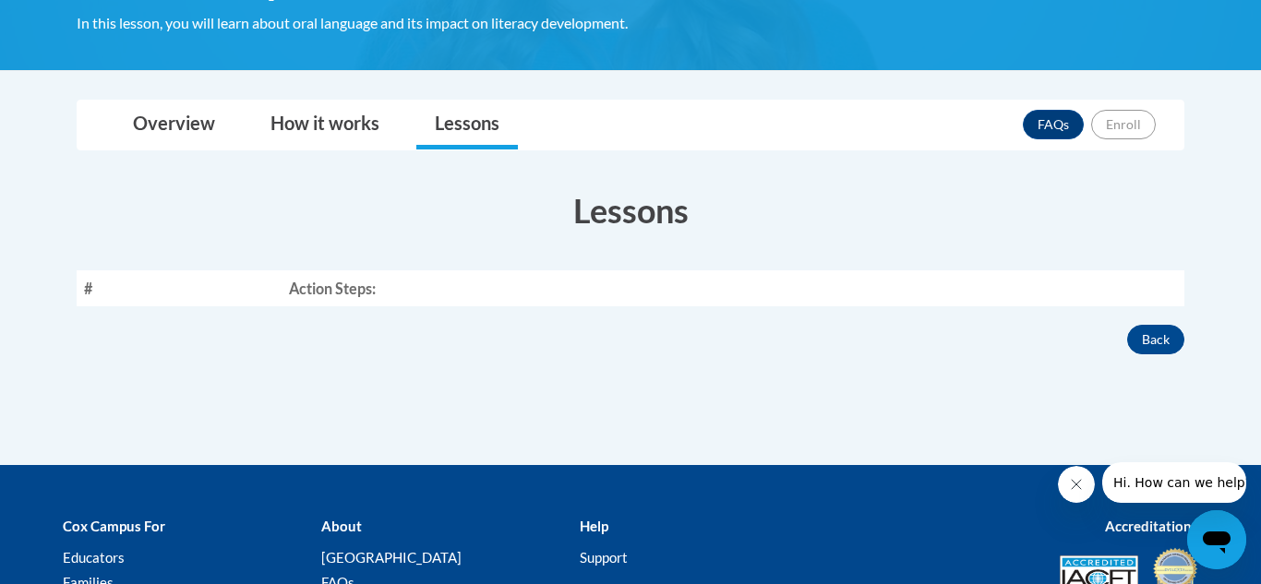
click at [960, 286] on th "Action Steps:" at bounding box center [733, 289] width 903 height 36
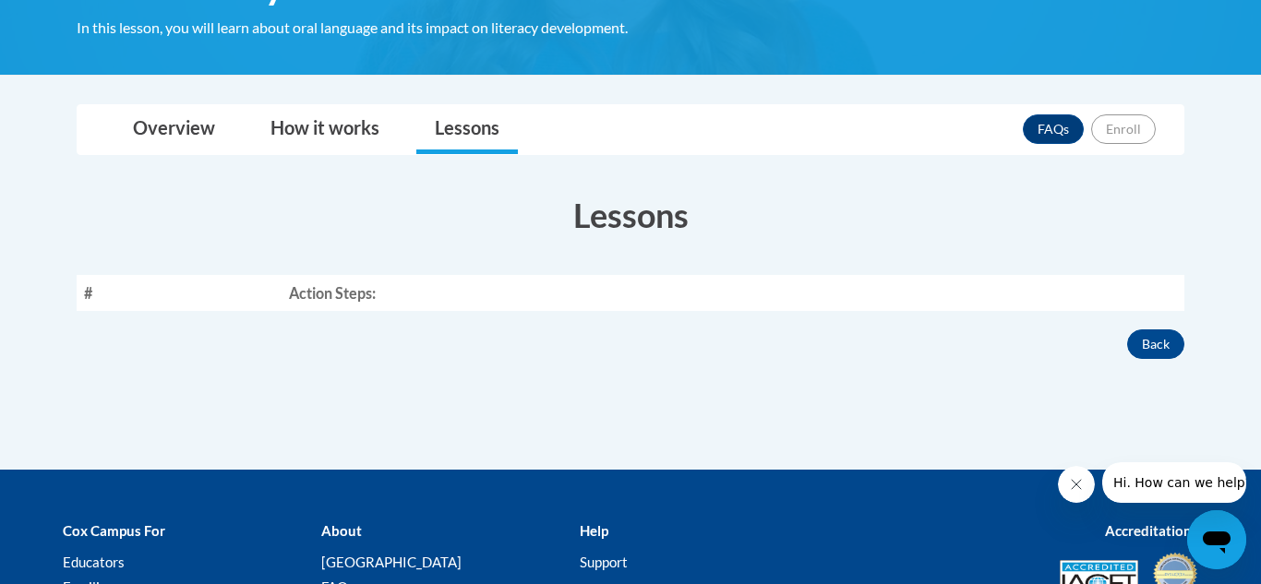
click at [312, 301] on th "Action Steps:" at bounding box center [733, 293] width 903 height 36
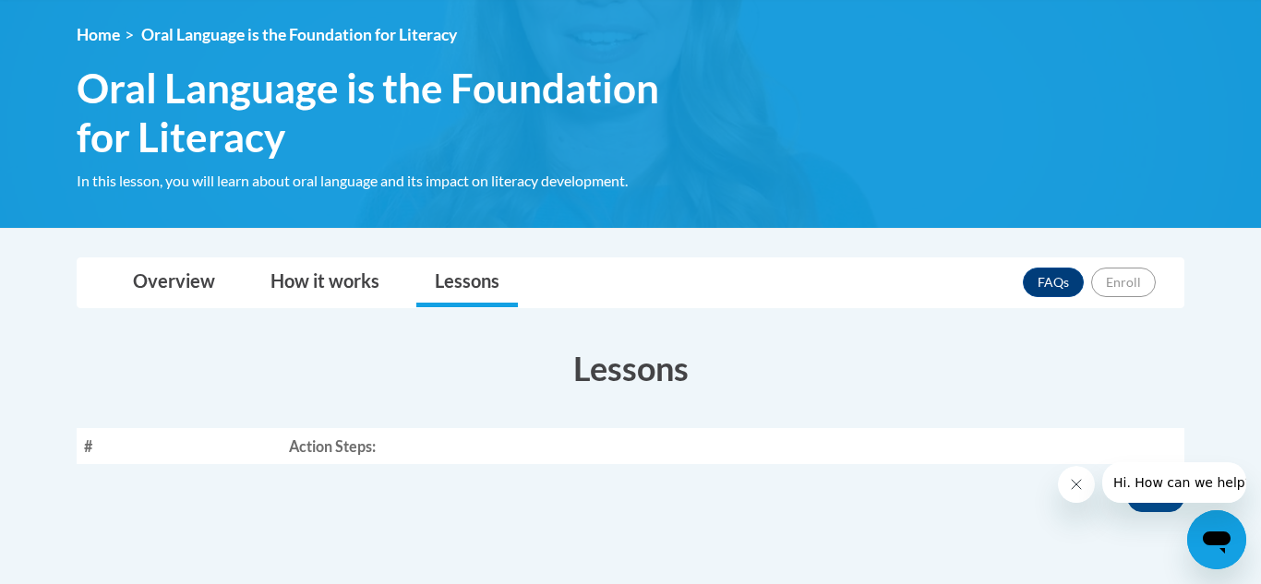
scroll to position [254, 0]
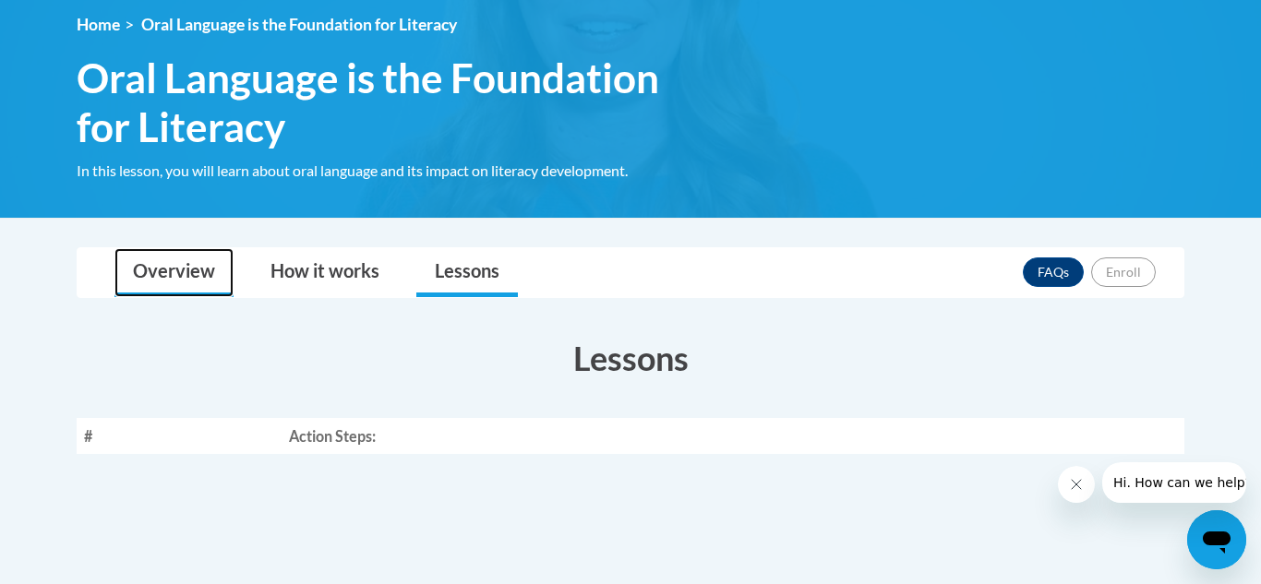
click at [152, 265] on link "Overview" at bounding box center [173, 272] width 119 height 49
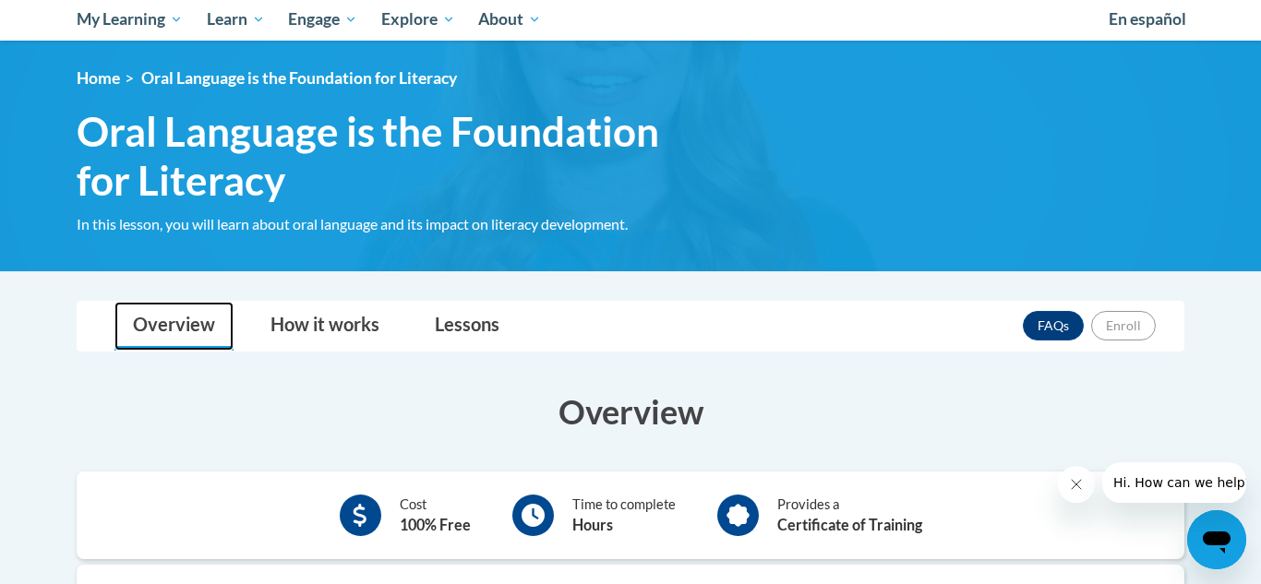
scroll to position [194, 0]
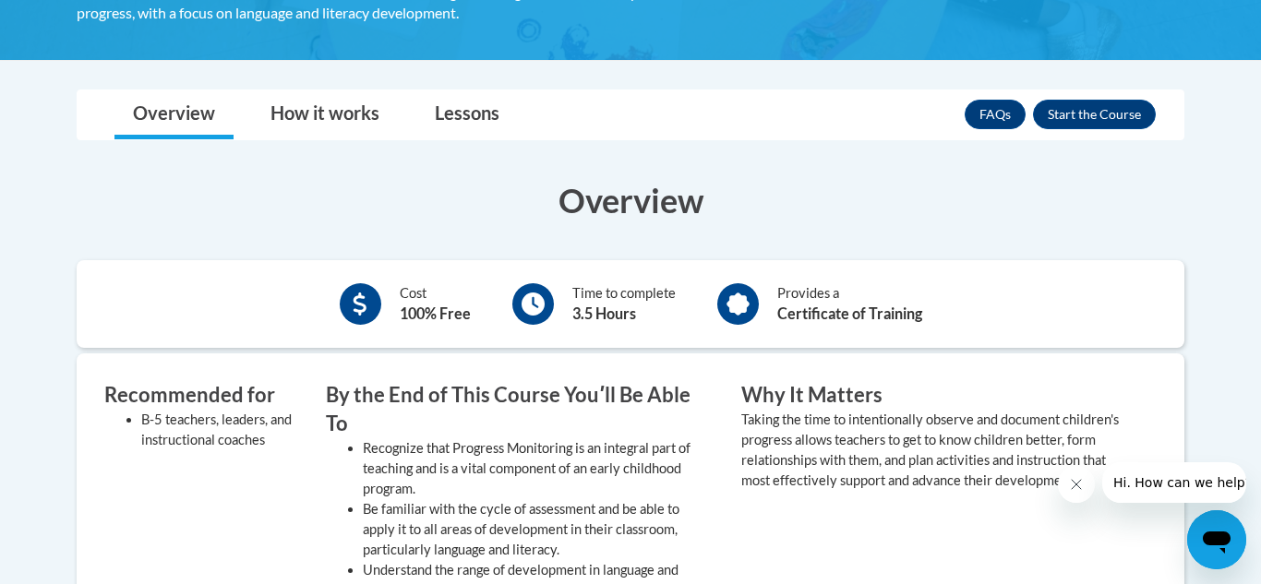
scroll to position [500, 0]
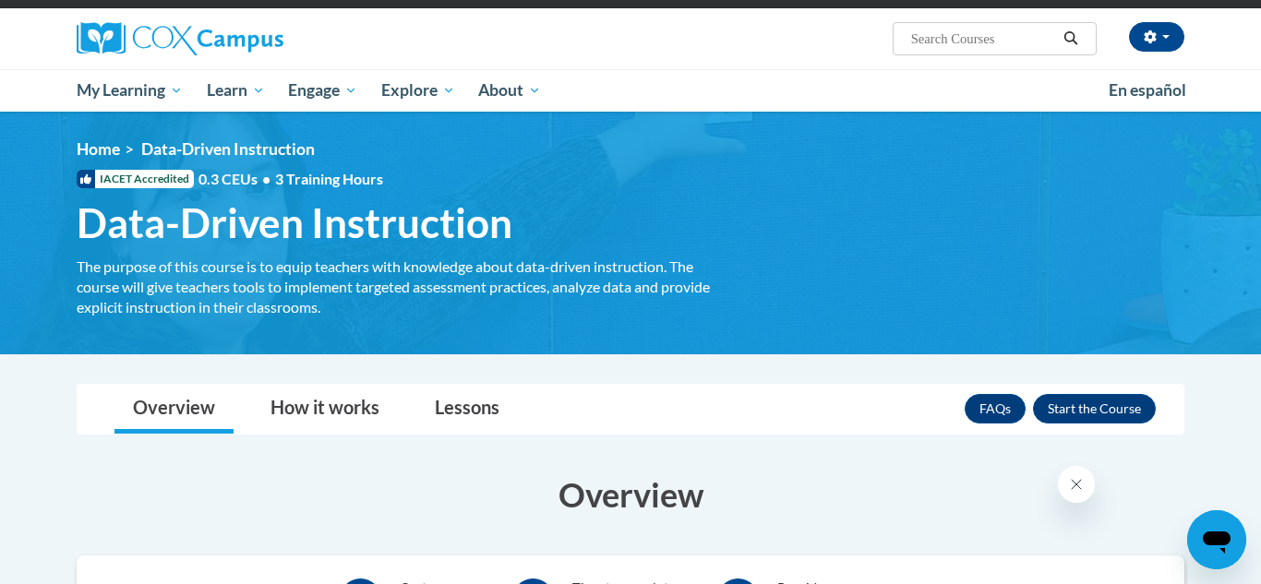
scroll to position [128, 0]
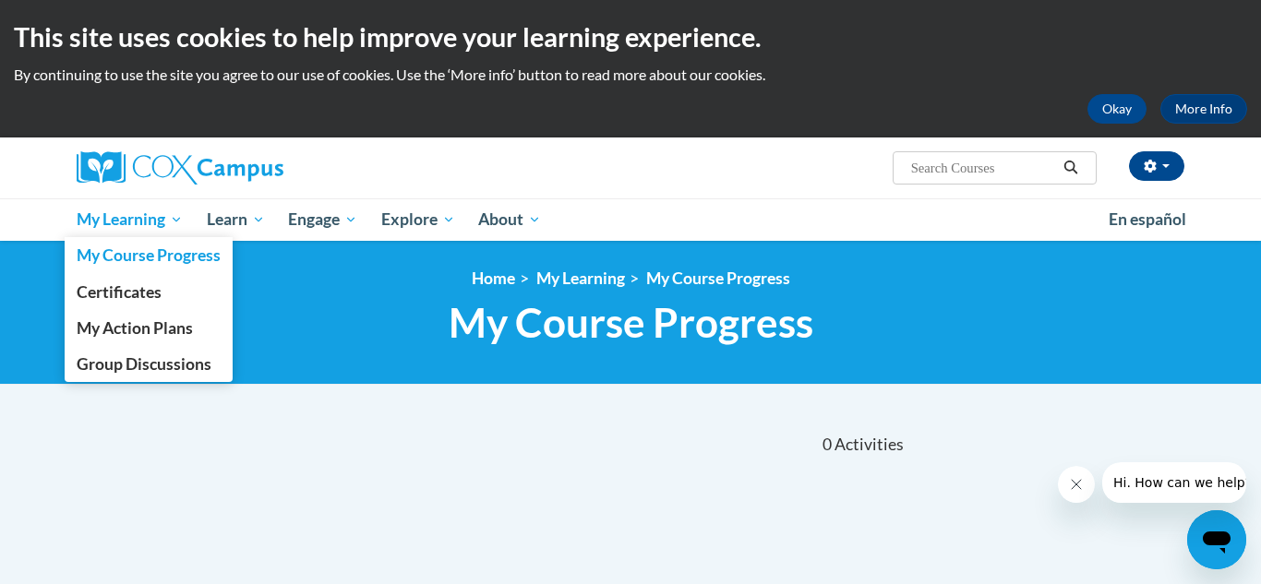
click at [119, 219] on span "My Learning" at bounding box center [130, 220] width 106 height 22
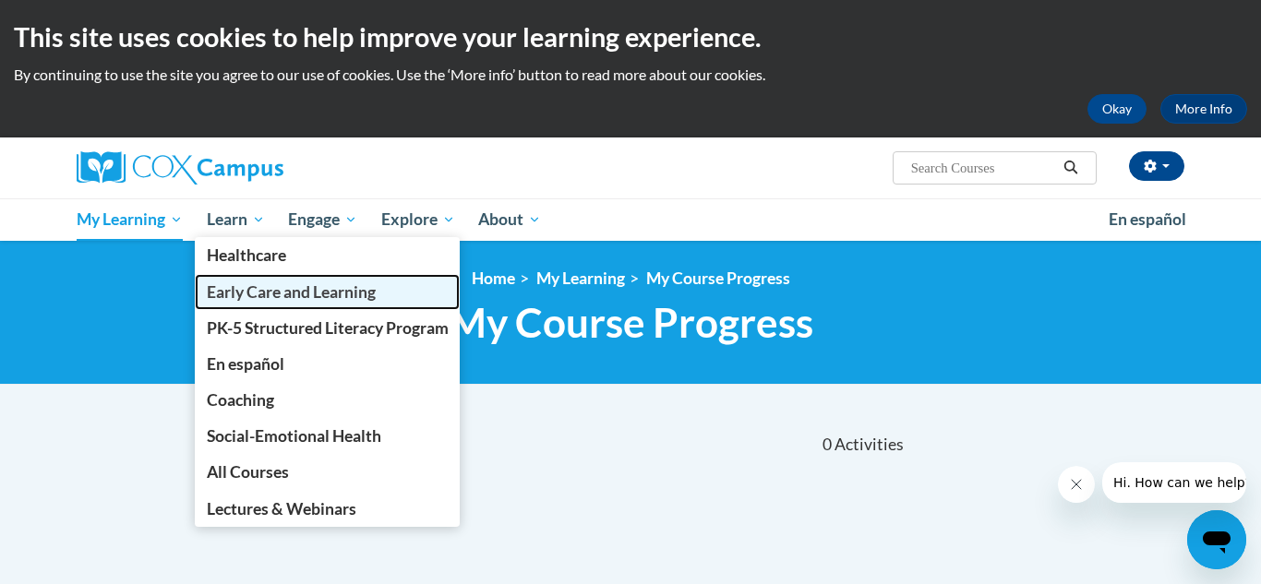
click at [274, 299] on span "Early Care and Learning" at bounding box center [291, 292] width 169 height 19
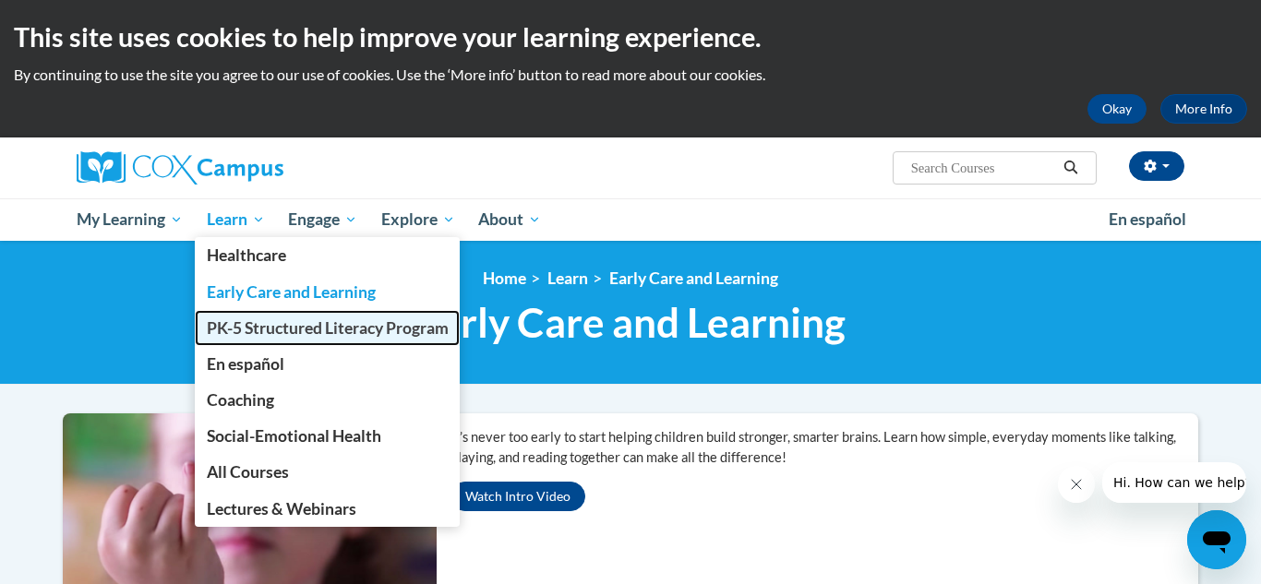
click at [287, 336] on span "PK-5 Structured Literacy Program" at bounding box center [328, 328] width 242 height 19
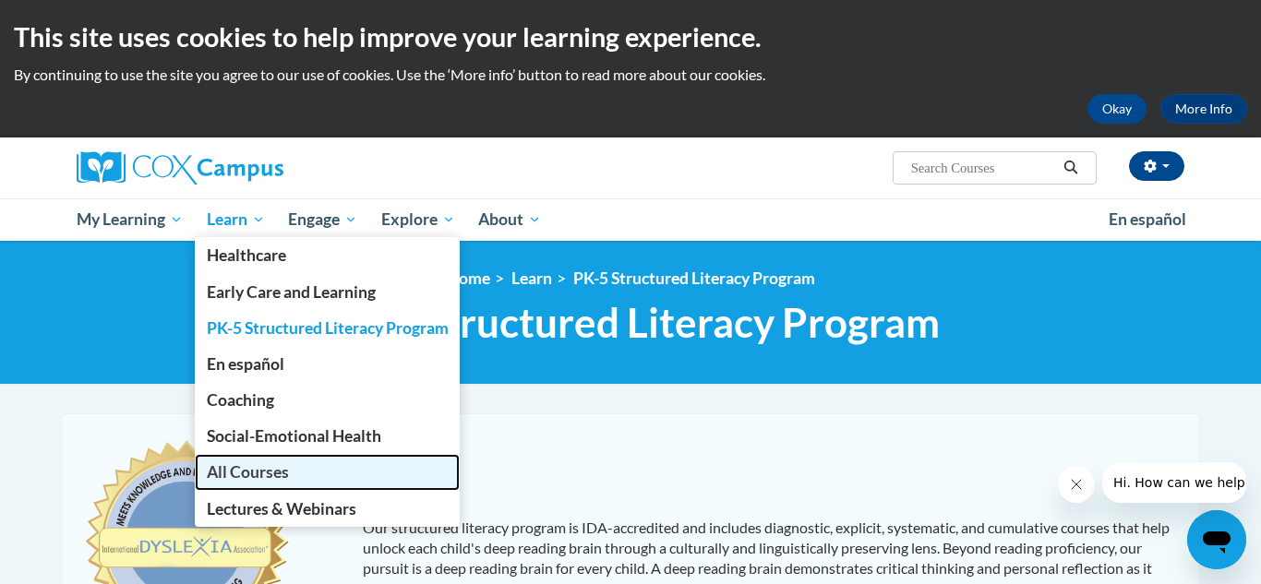
click at [284, 479] on span "All Courses" at bounding box center [248, 472] width 82 height 19
